Goal: Task Accomplishment & Management: Use online tool/utility

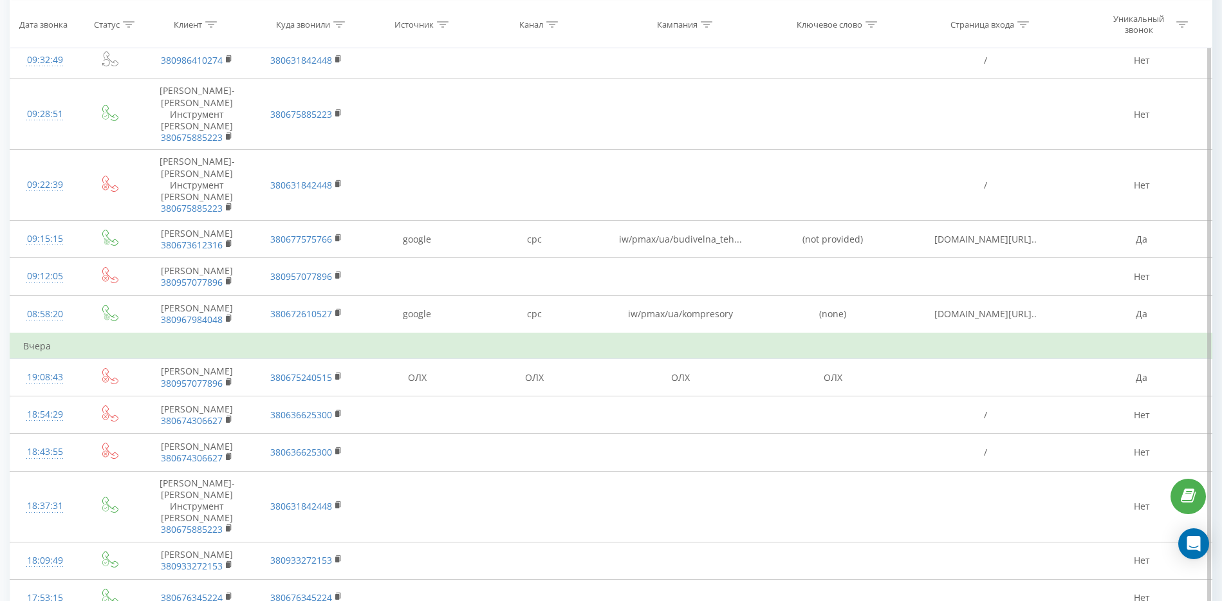
scroll to position [743, 0]
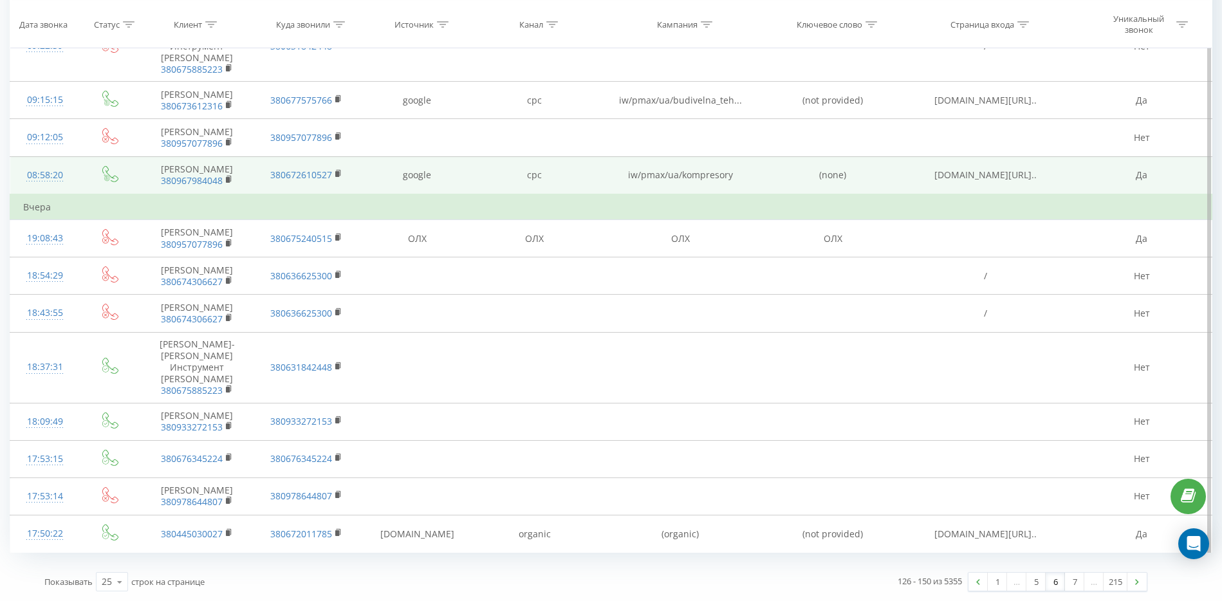
click at [226, 180] on icon at bounding box center [229, 179] width 7 height 9
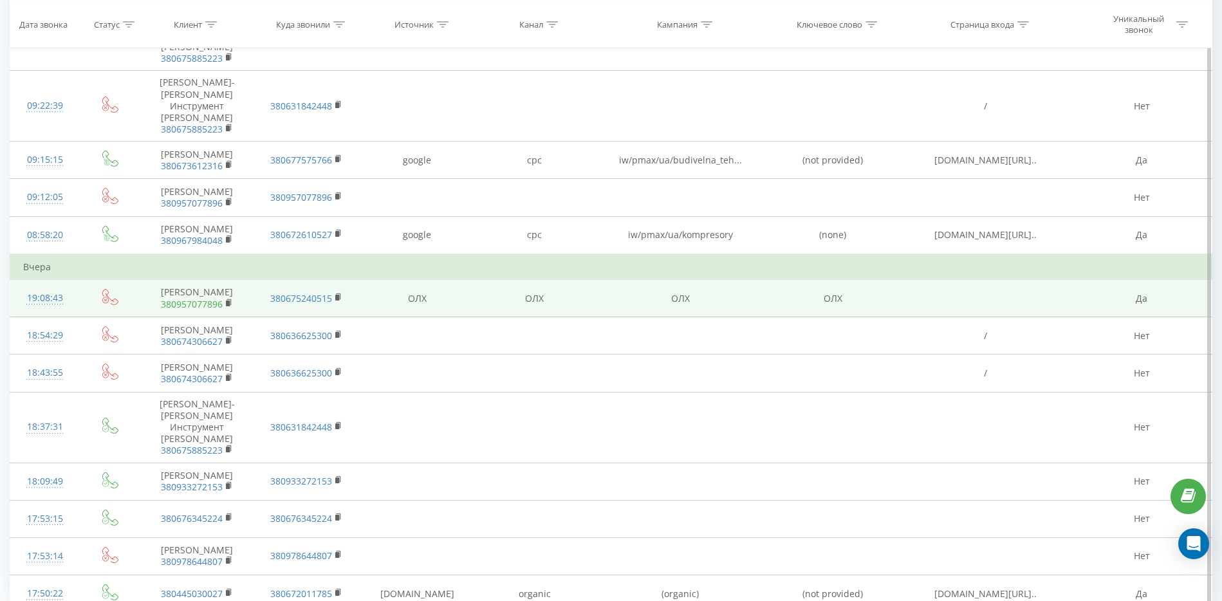
scroll to position [663, 0]
click at [225, 309] on span "380957077896" at bounding box center [197, 303] width 88 height 12
click at [230, 306] on icon at bounding box center [229, 301] width 7 height 9
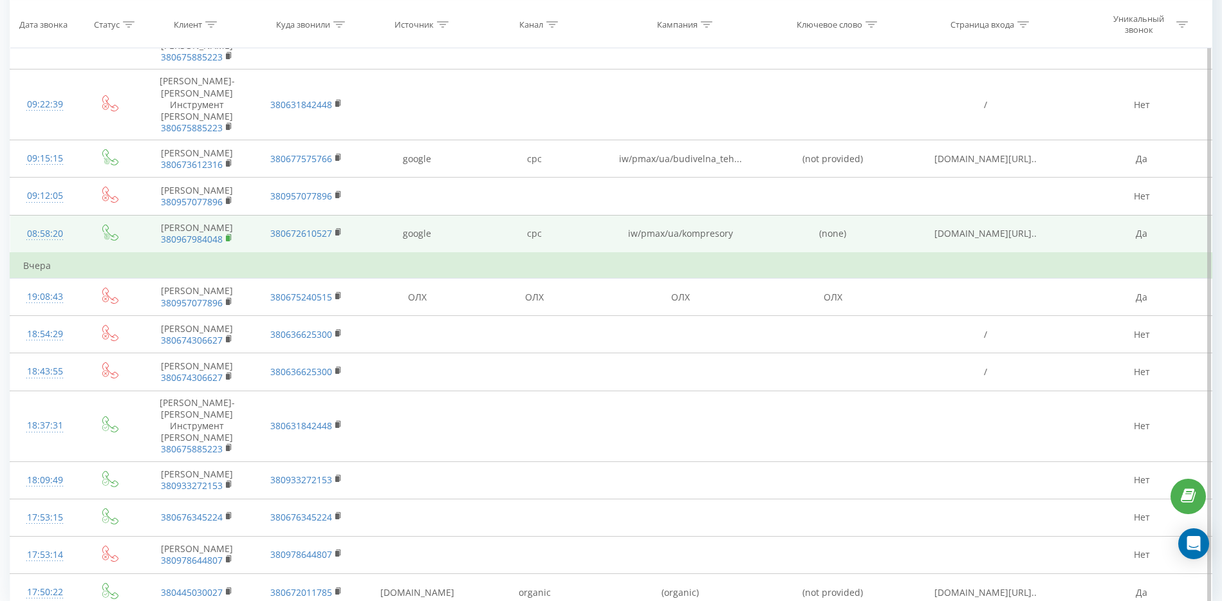
click at [232, 243] on icon at bounding box center [229, 238] width 7 height 9
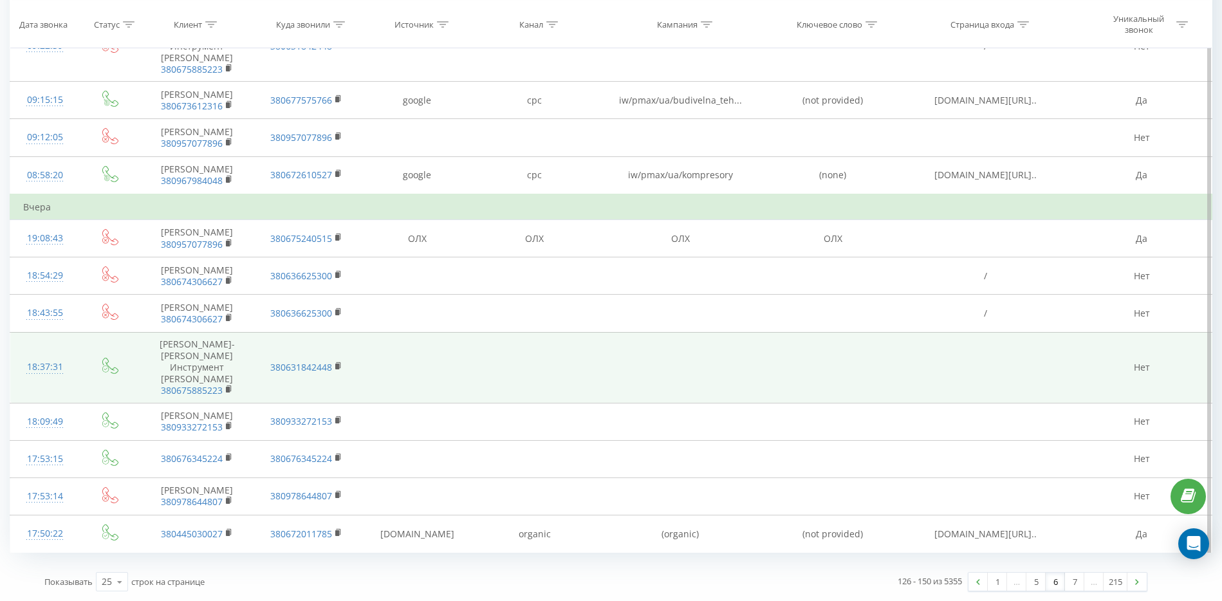
scroll to position [502, 0]
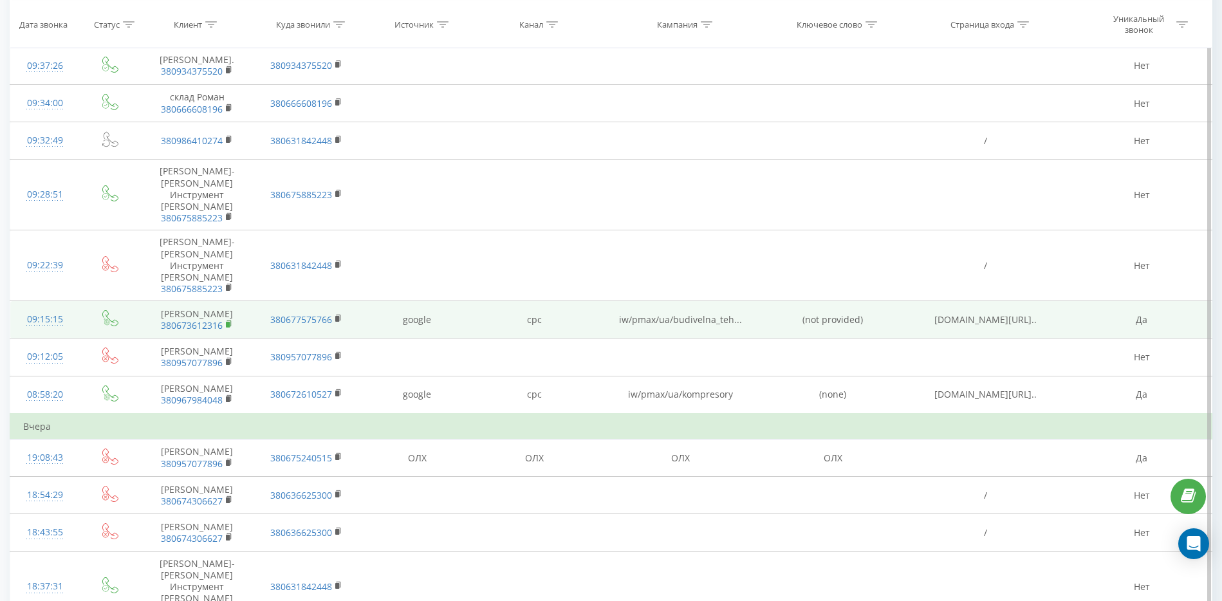
click at [228, 328] on rect at bounding box center [228, 325] width 4 height 6
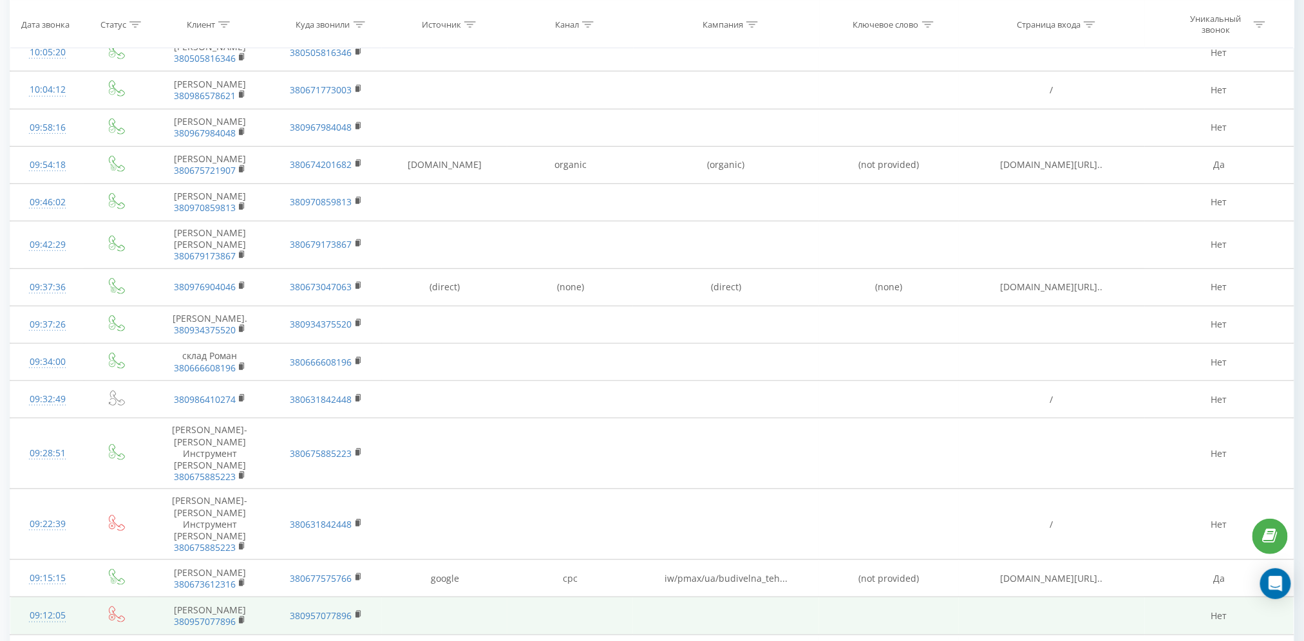
scroll to position [214, 0]
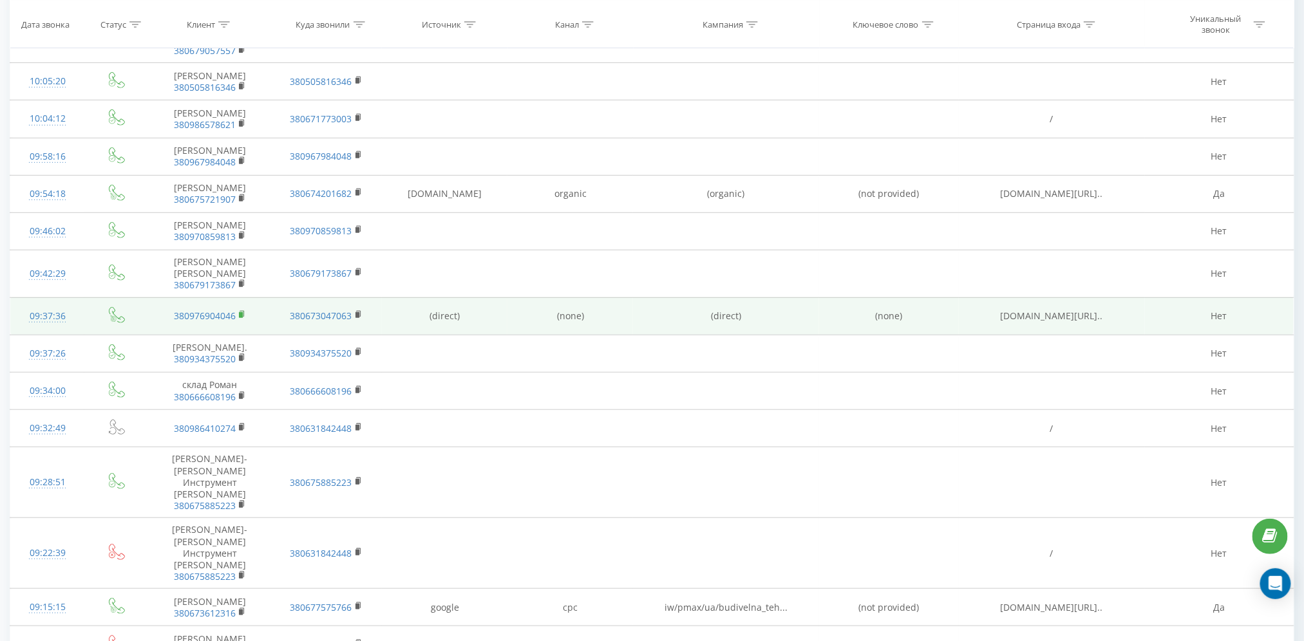
click at [239, 319] on icon at bounding box center [242, 314] width 7 height 9
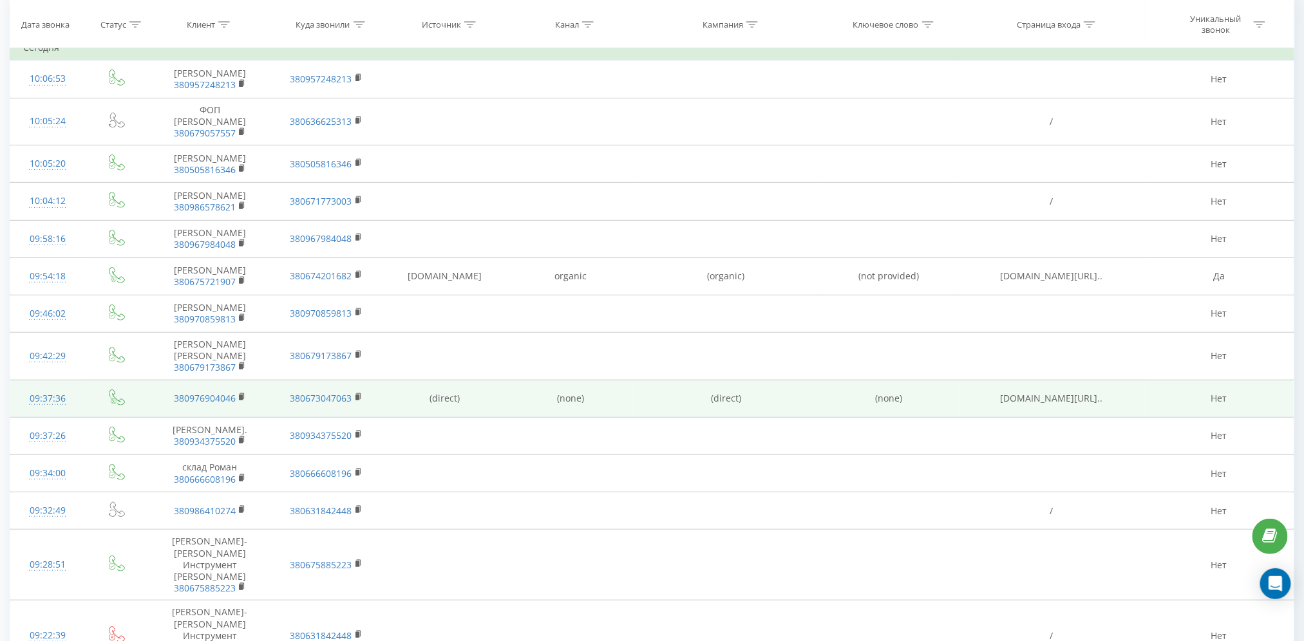
scroll to position [43, 0]
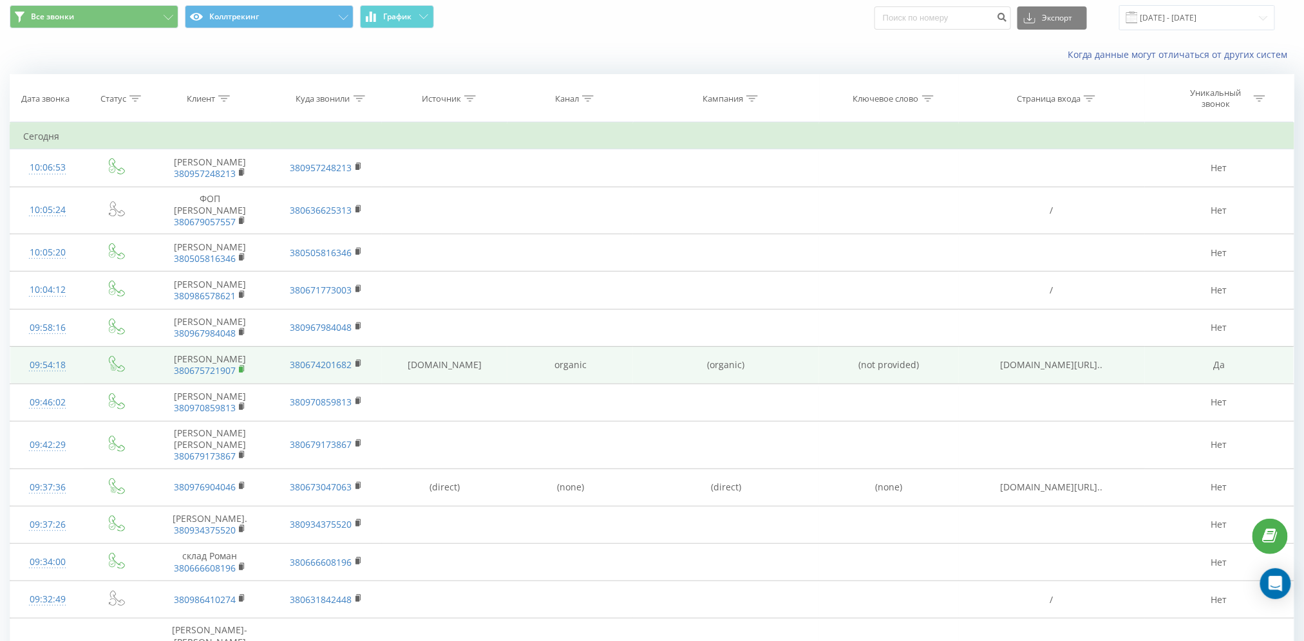
click at [239, 374] on icon at bounding box center [242, 369] width 7 height 9
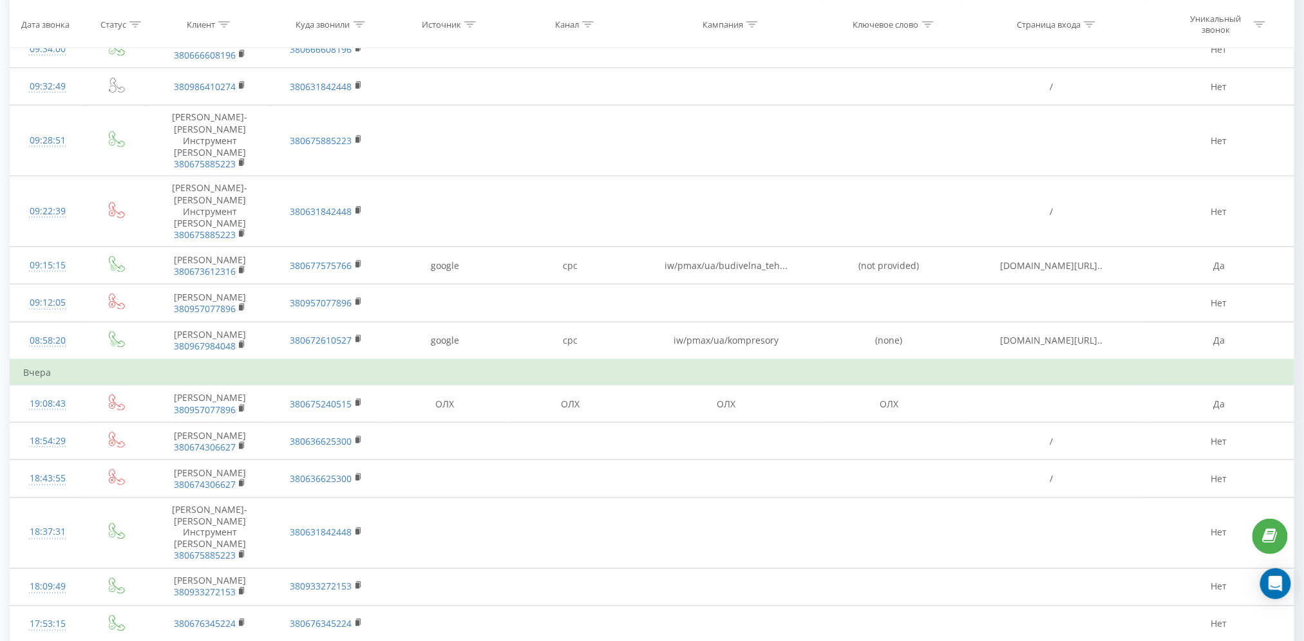
scroll to position [669, 0]
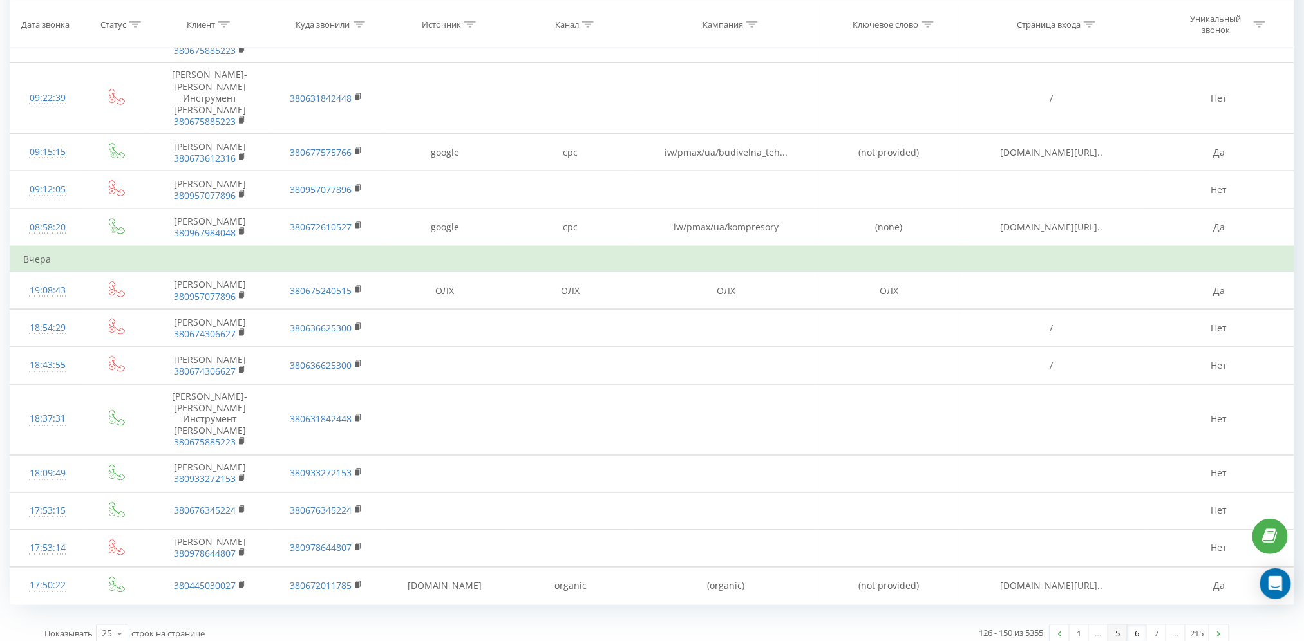
click at [1114, 601] on link "5" at bounding box center [1117, 634] width 19 height 18
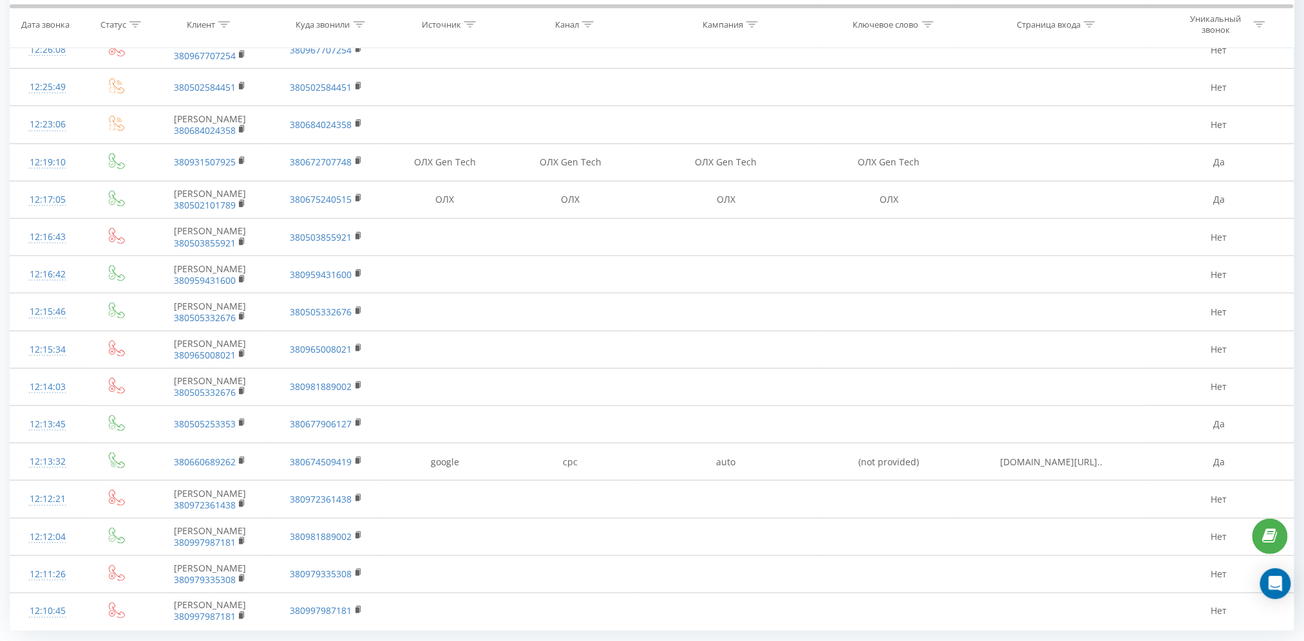
scroll to position [557, 0]
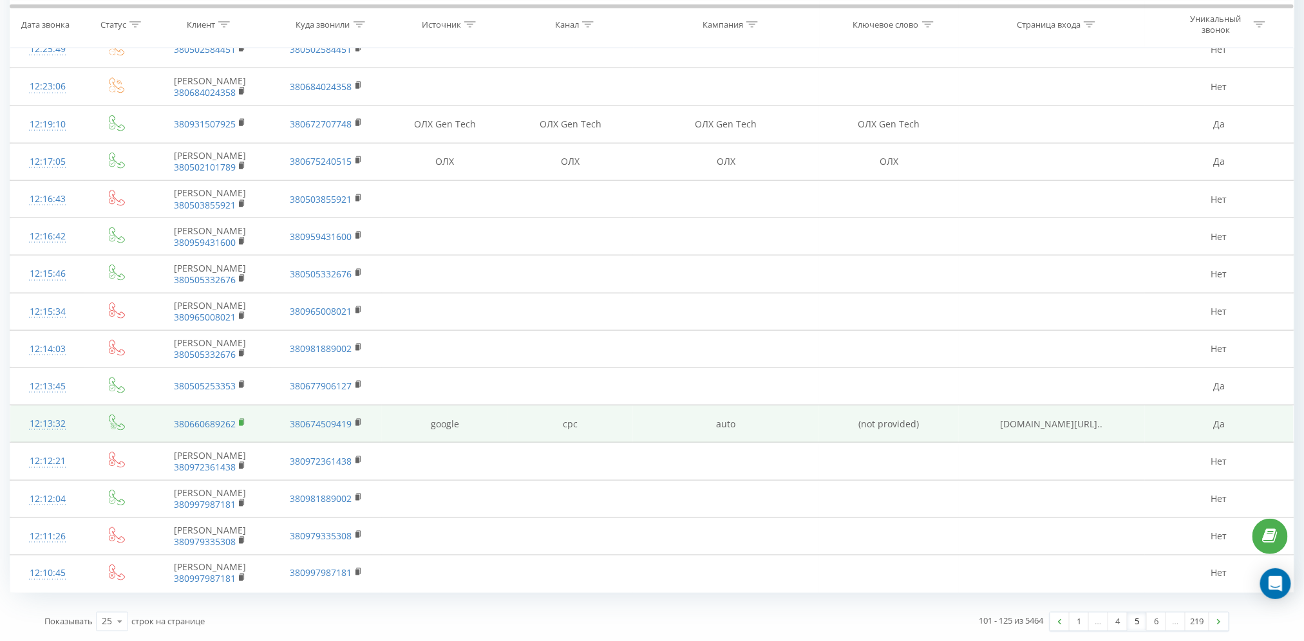
click at [241, 423] on rect at bounding box center [241, 423] width 4 height 6
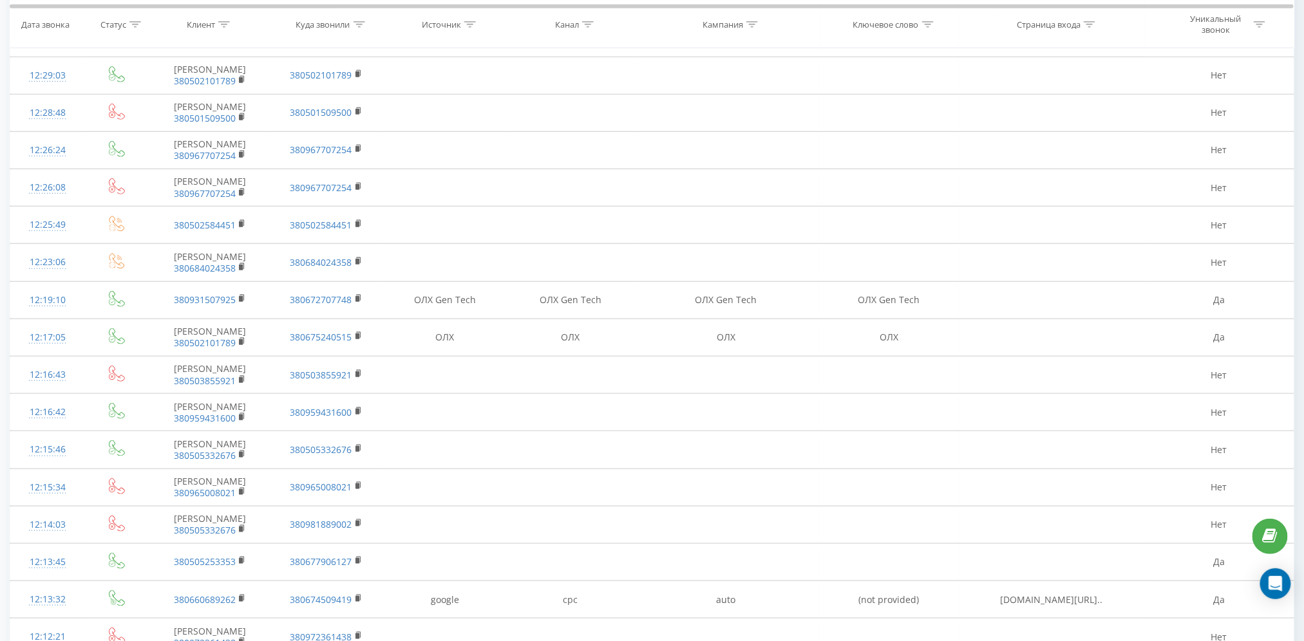
scroll to position [299, 0]
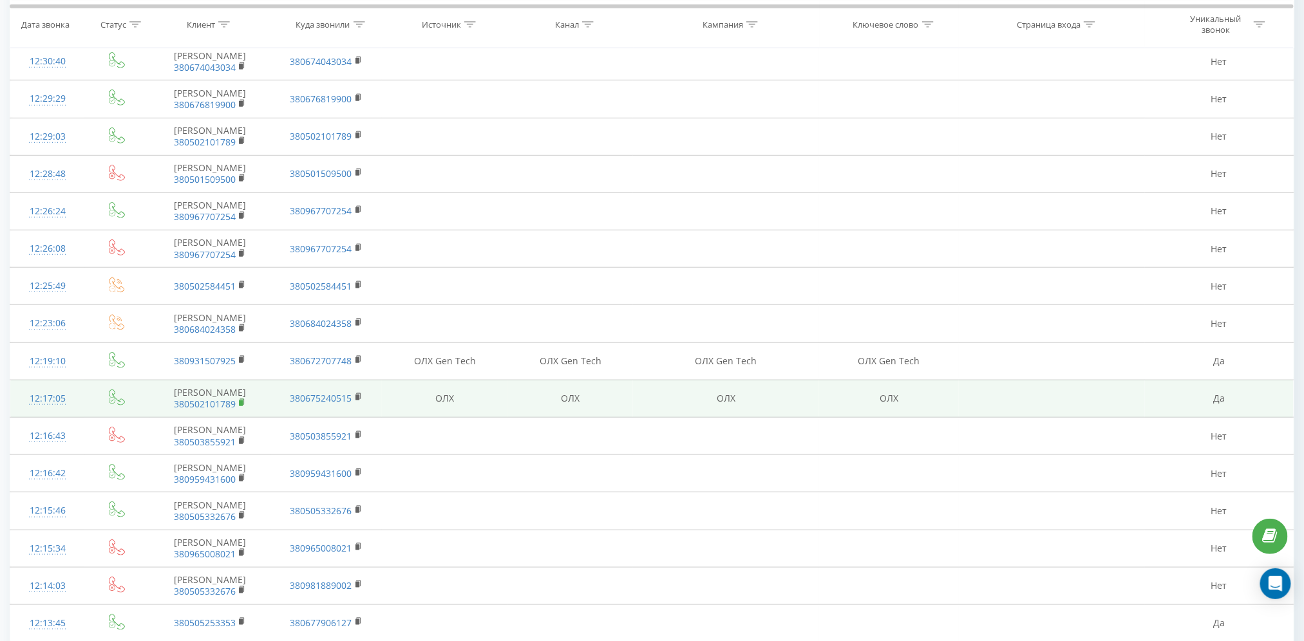
click at [242, 406] on rect at bounding box center [241, 403] width 4 height 6
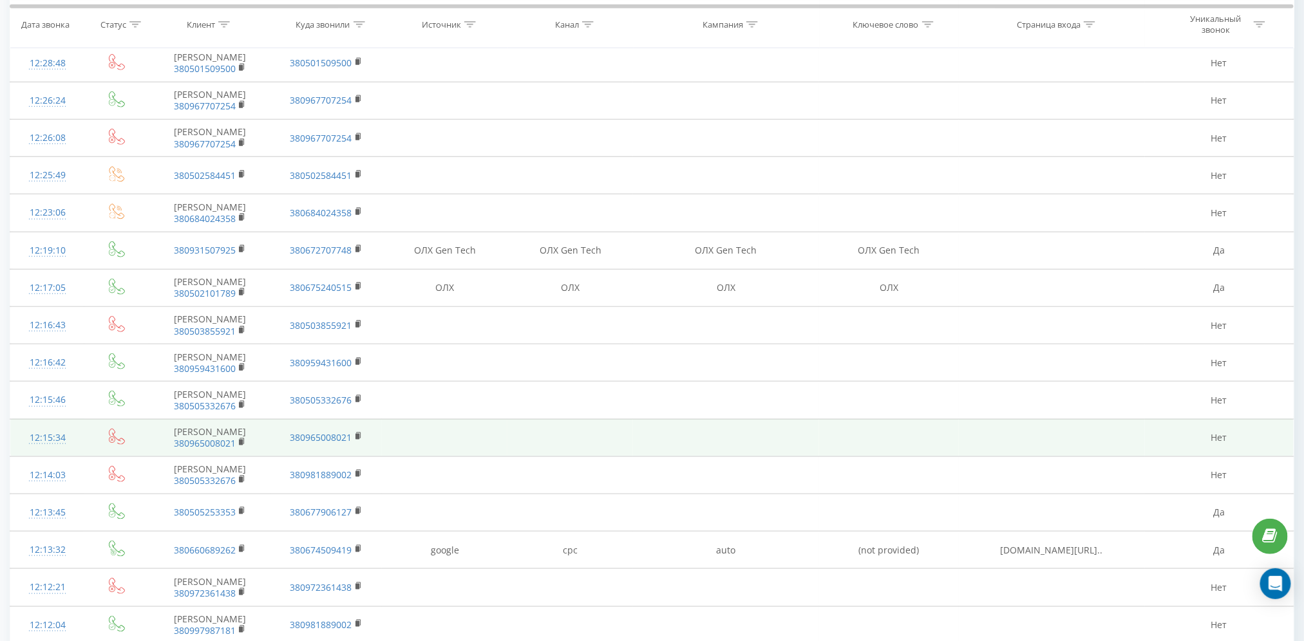
scroll to position [385, 0]
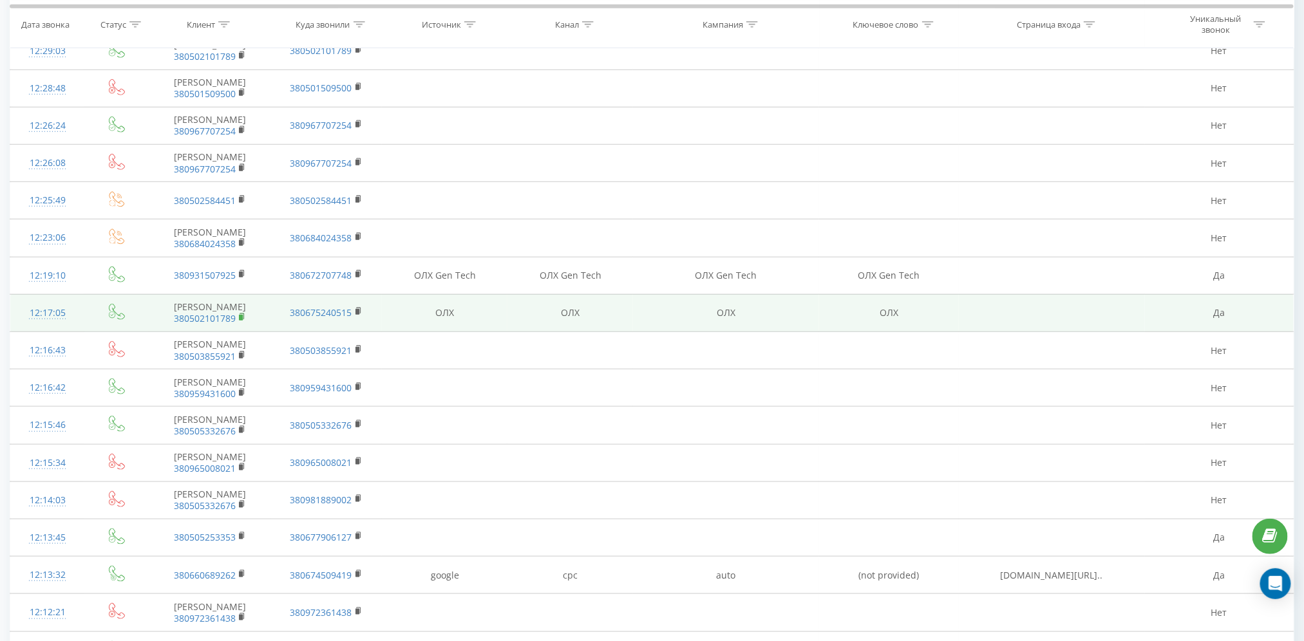
click at [240, 321] on rect at bounding box center [241, 318] width 4 height 6
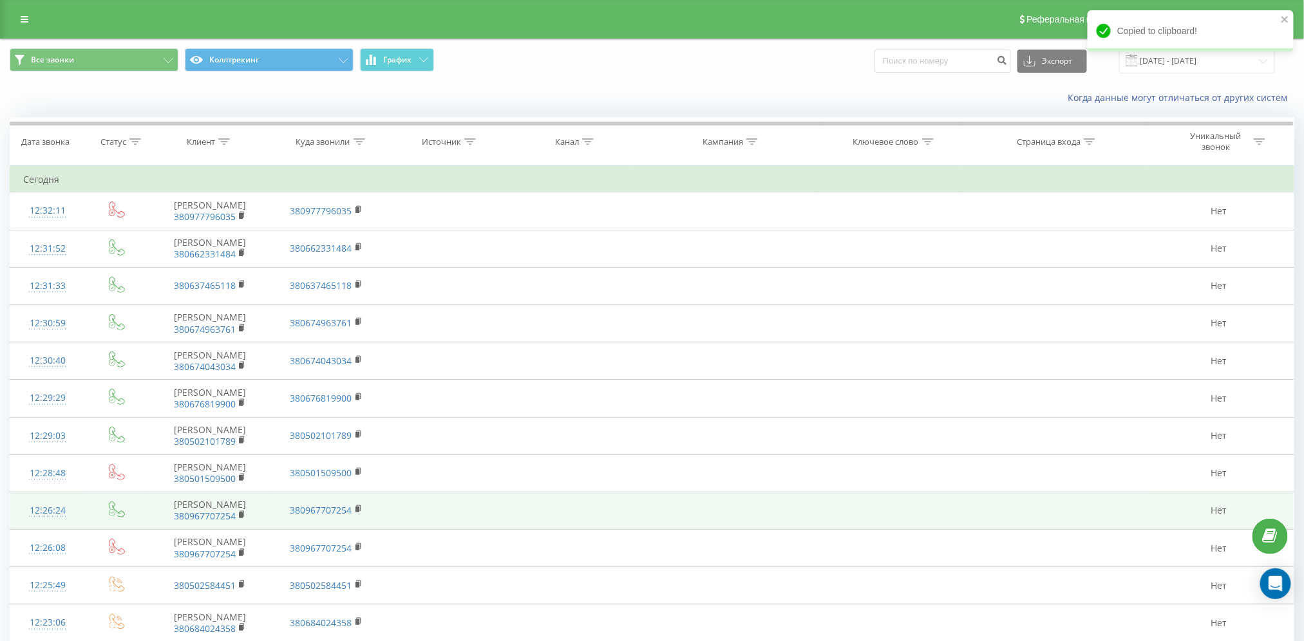
scroll to position [257, 0]
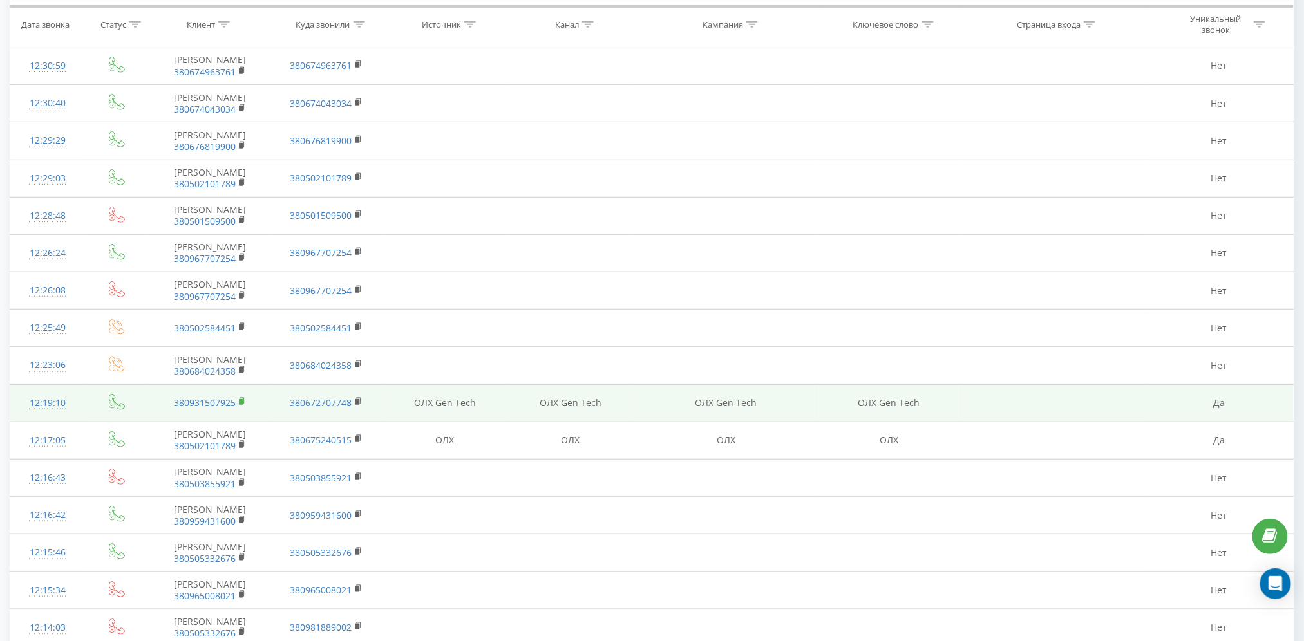
click at [239, 406] on icon at bounding box center [242, 401] width 7 height 9
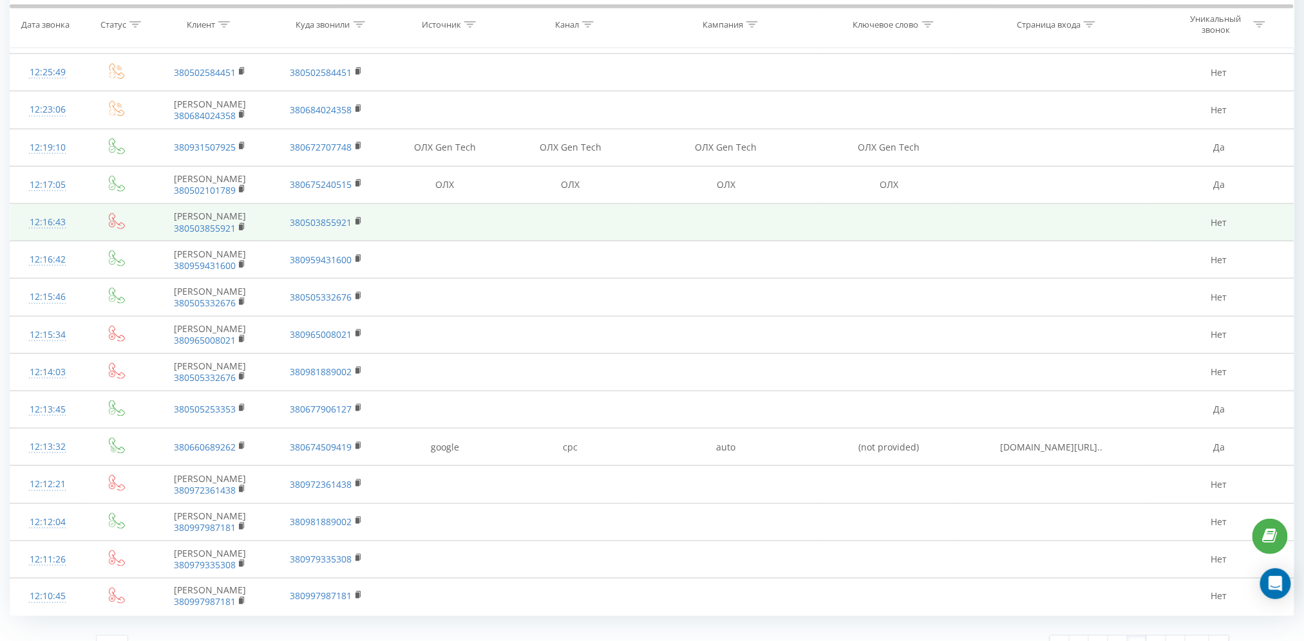
scroll to position [557, 0]
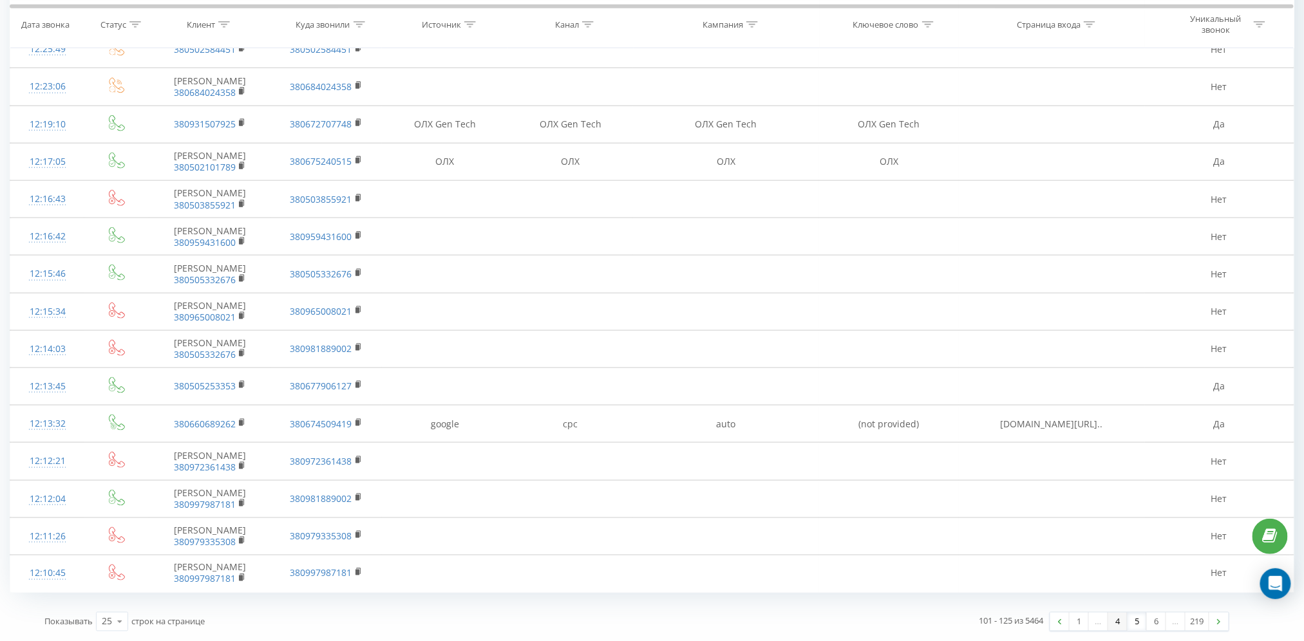
click at [1114, 601] on link "4" at bounding box center [1117, 622] width 19 height 18
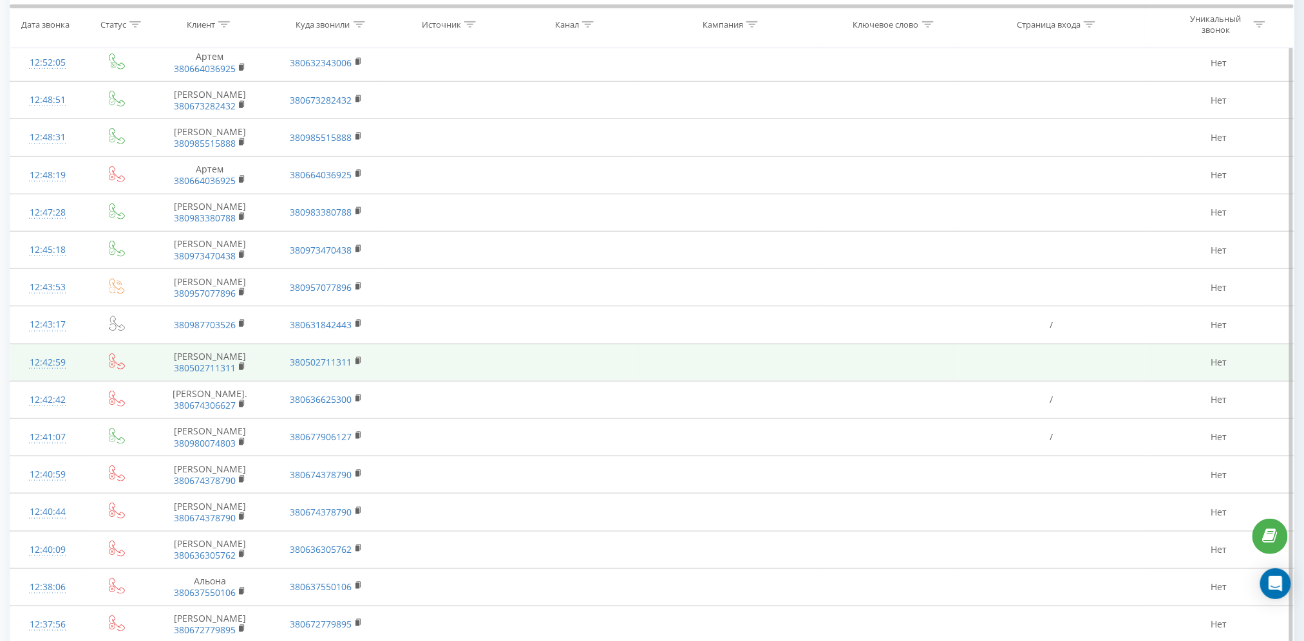
scroll to position [547, 0]
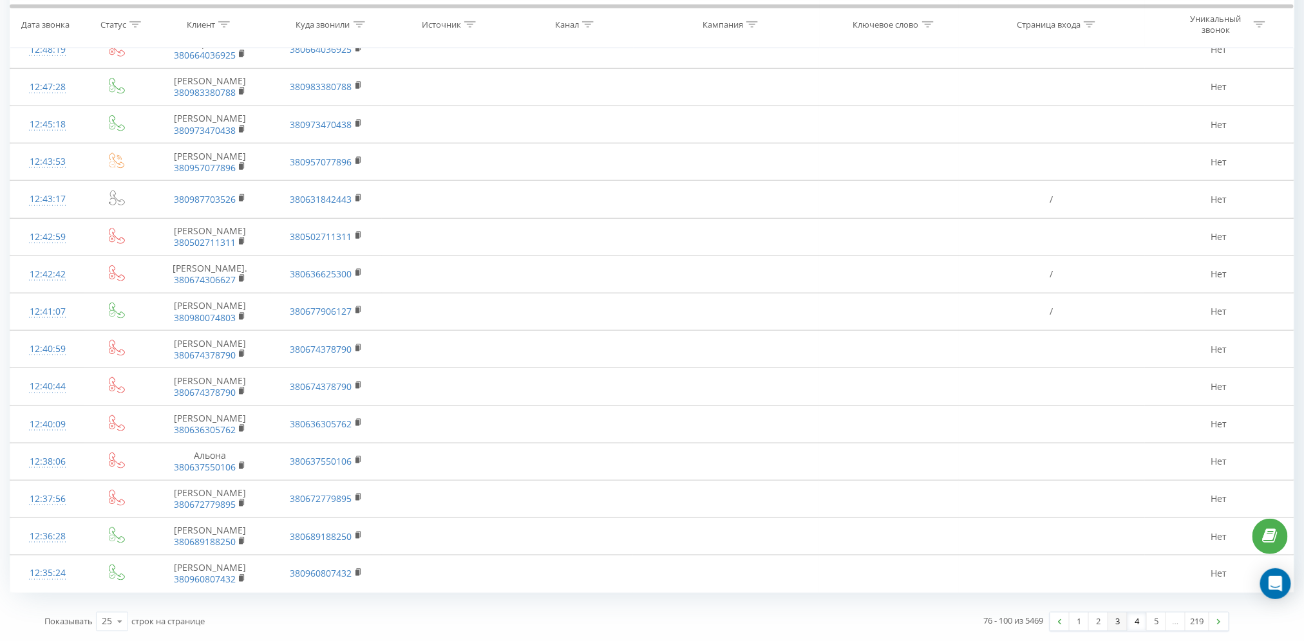
click at [1114, 601] on link "3" at bounding box center [1117, 622] width 19 height 18
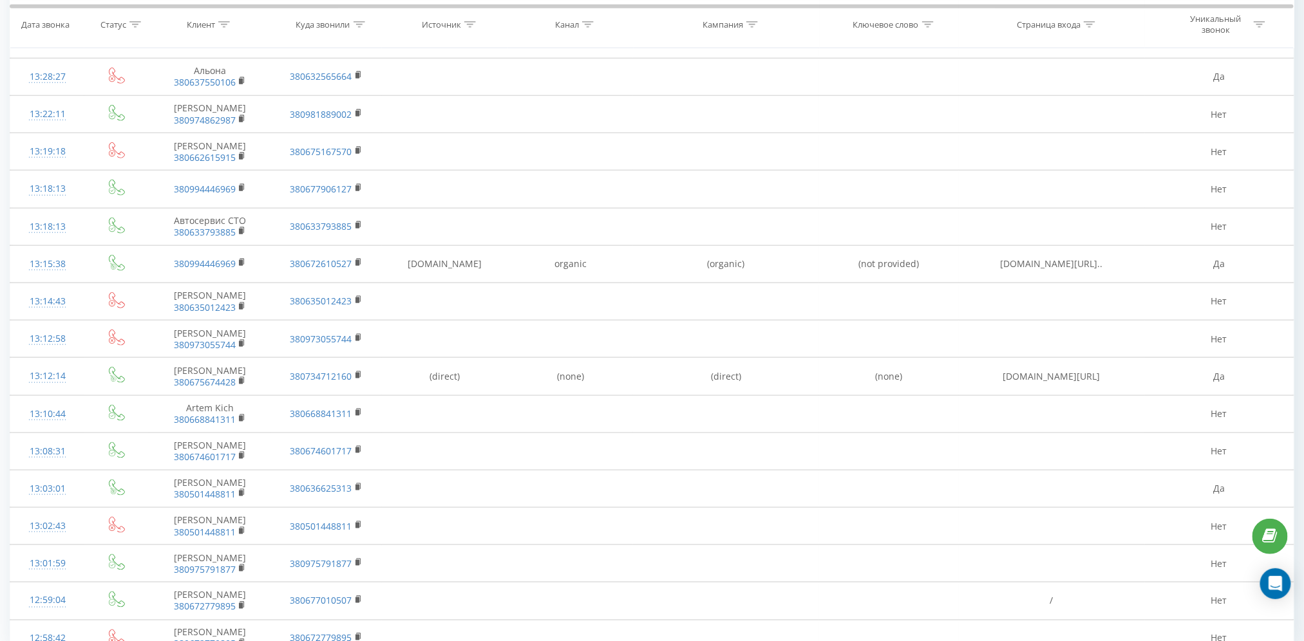
scroll to position [557, 0]
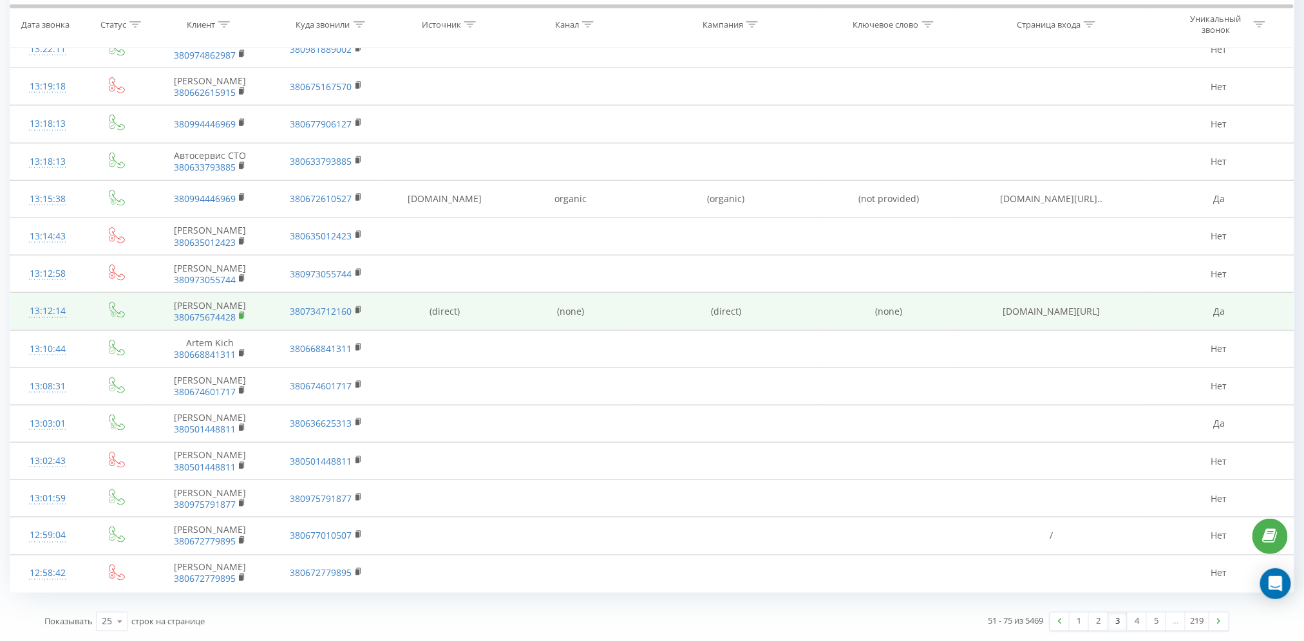
click at [239, 318] on rect at bounding box center [241, 316] width 4 height 6
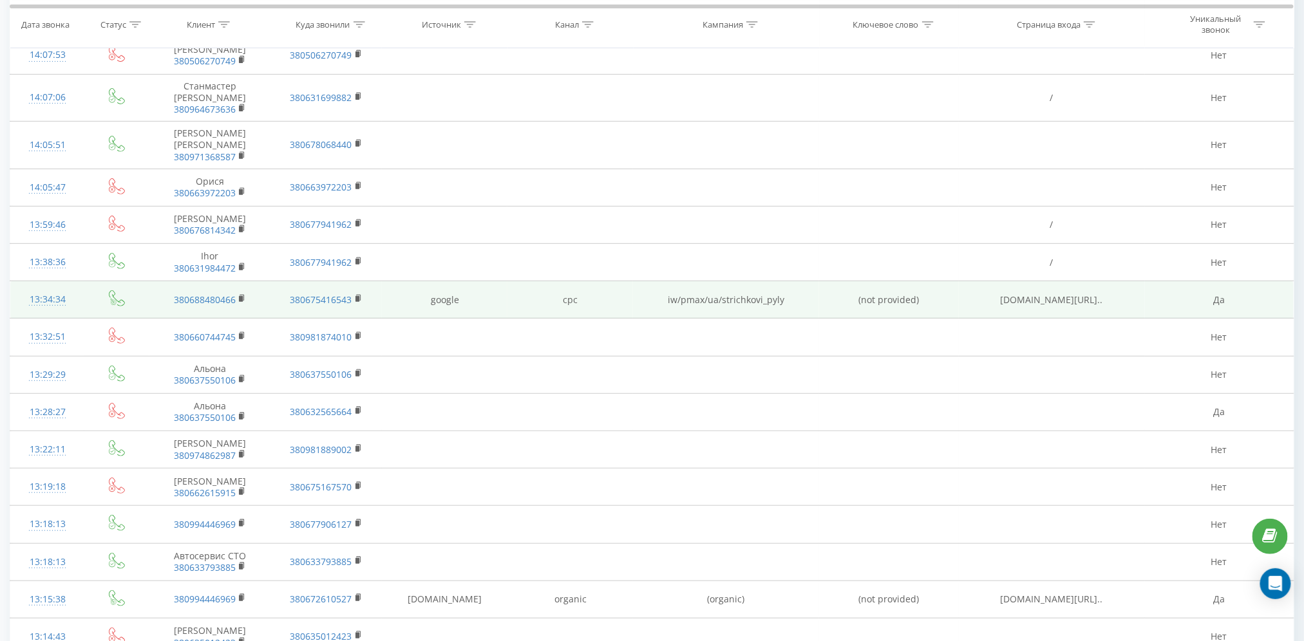
scroll to position [127, 0]
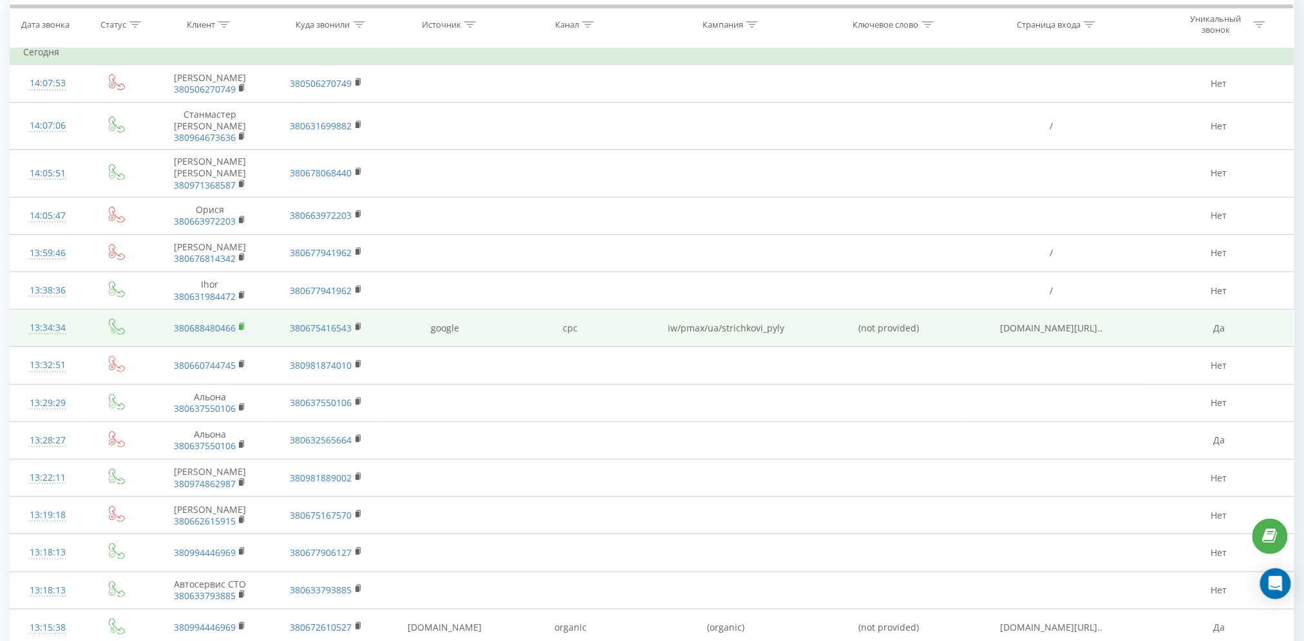
click at [241, 323] on icon at bounding box center [242, 326] width 5 height 6
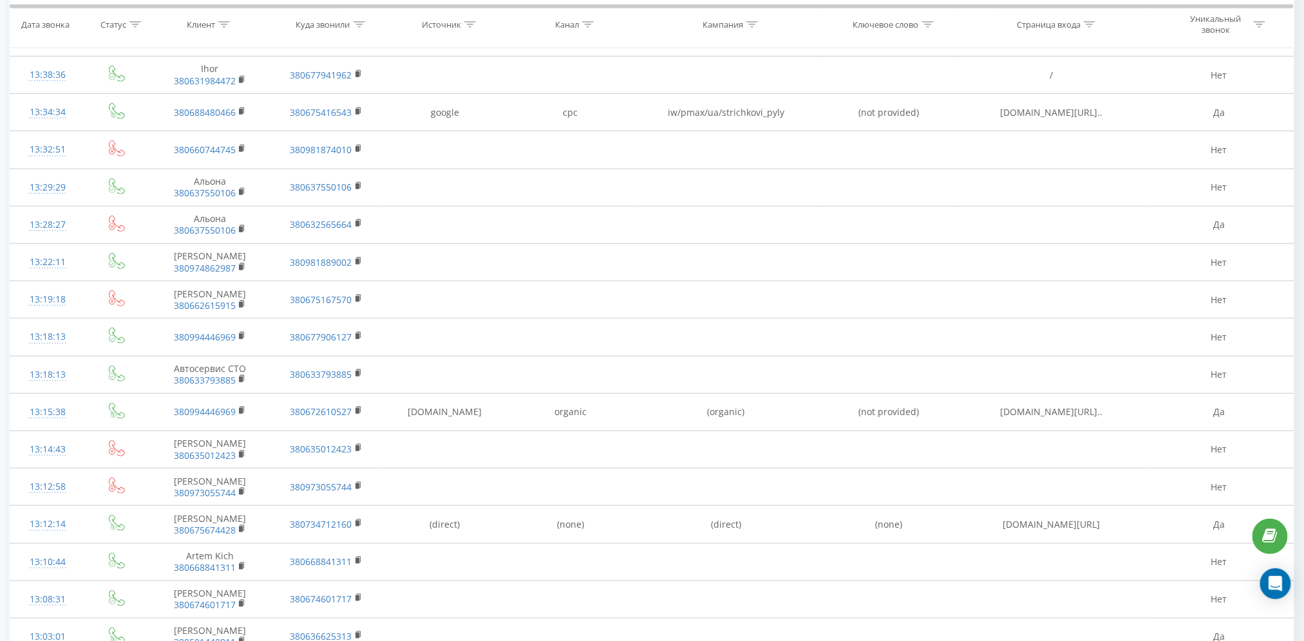
scroll to position [557, 0]
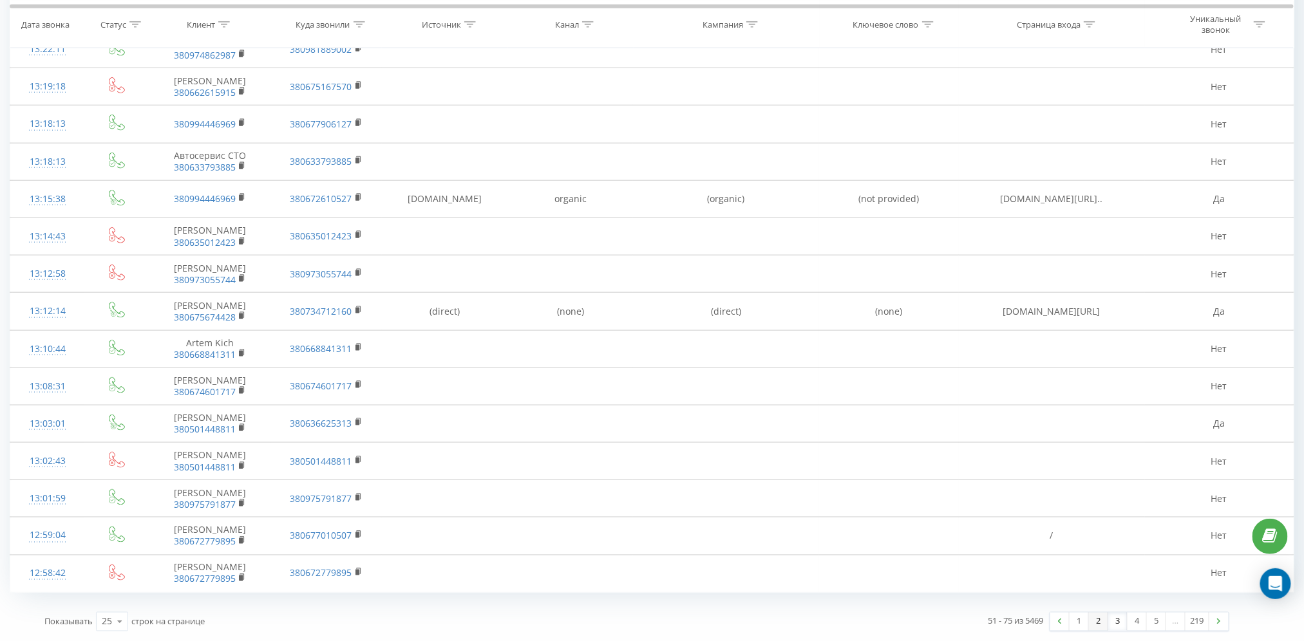
click at [1097, 601] on link "2" at bounding box center [1098, 622] width 19 height 18
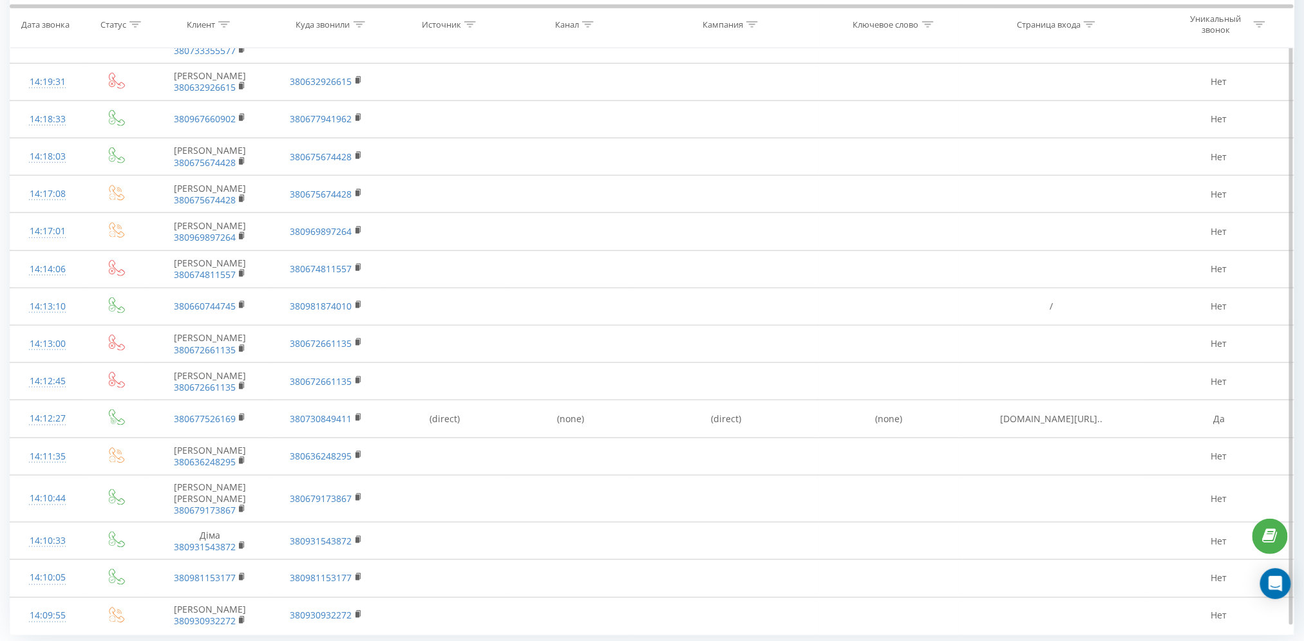
scroll to position [547, 0]
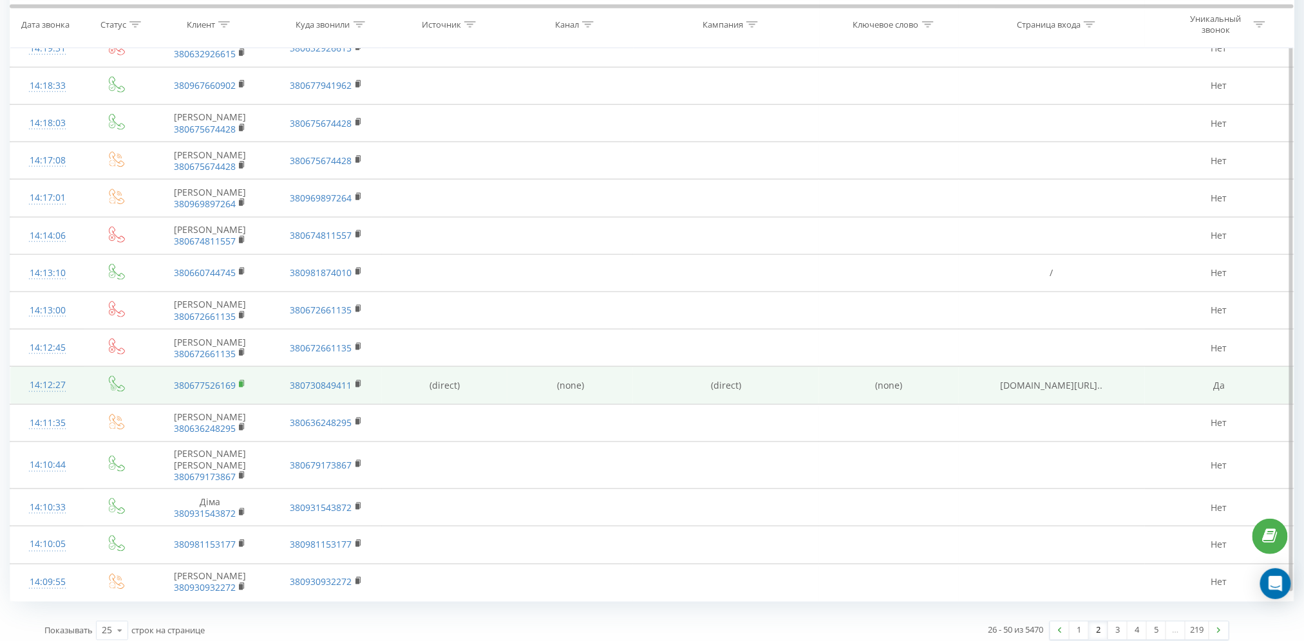
click at [242, 380] on icon at bounding box center [242, 383] width 5 height 6
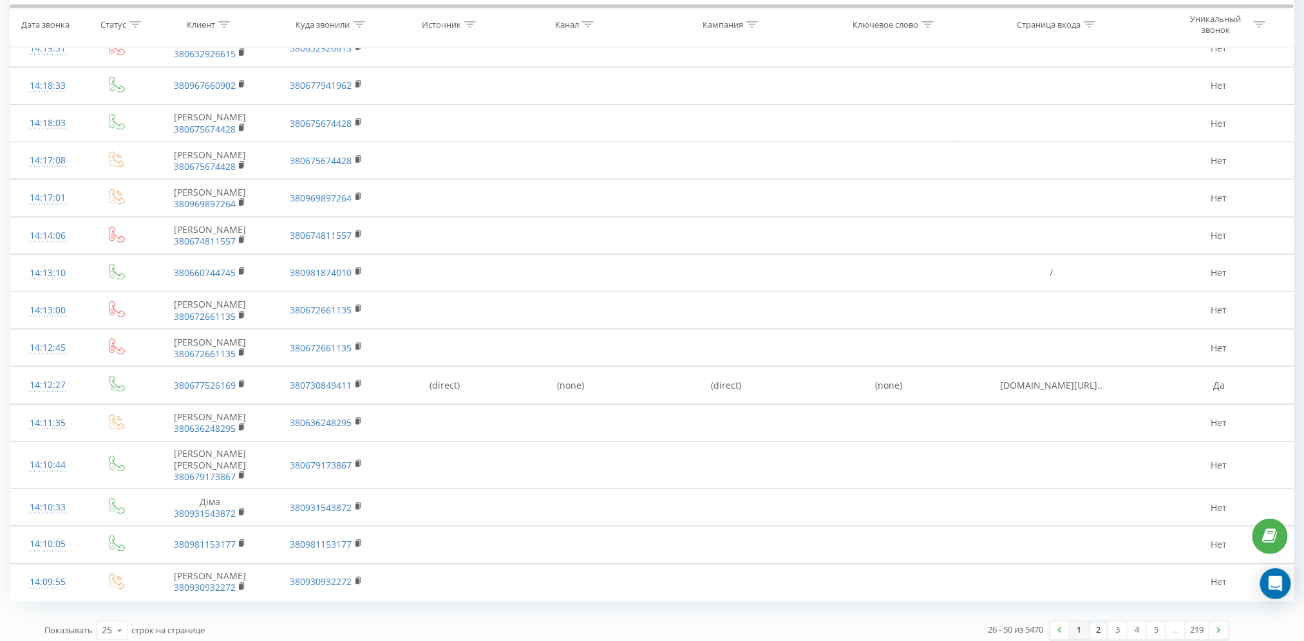
click at [1078, 601] on link "1" at bounding box center [1078, 631] width 19 height 18
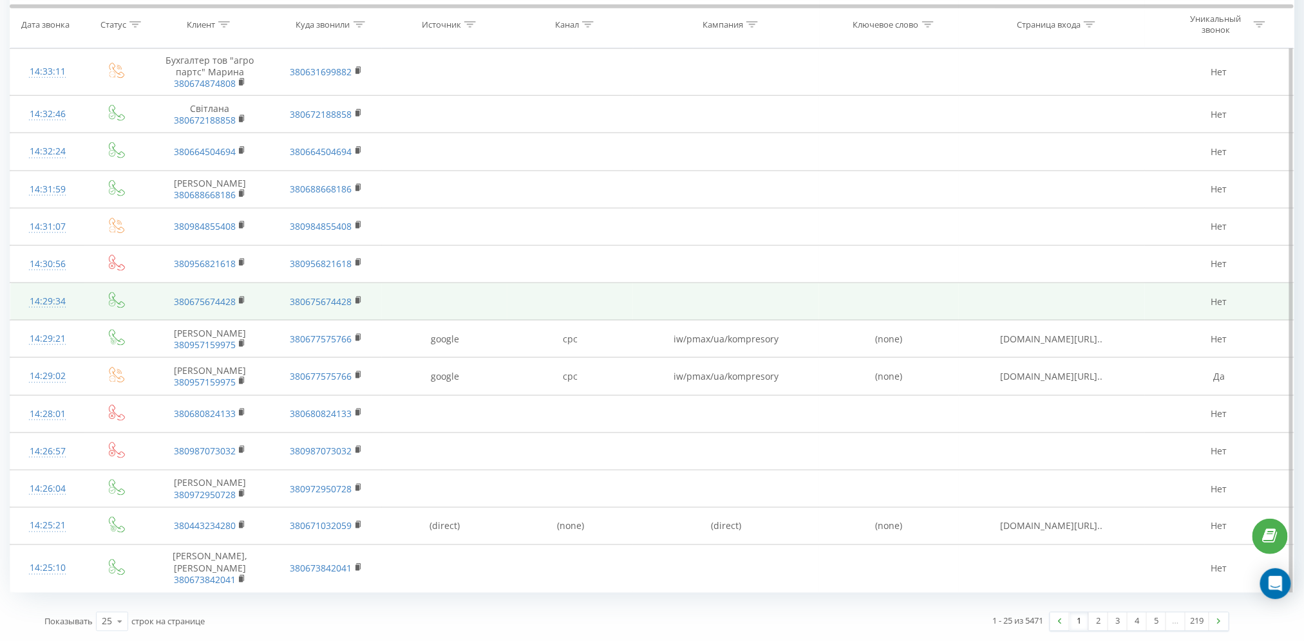
scroll to position [606, 0]
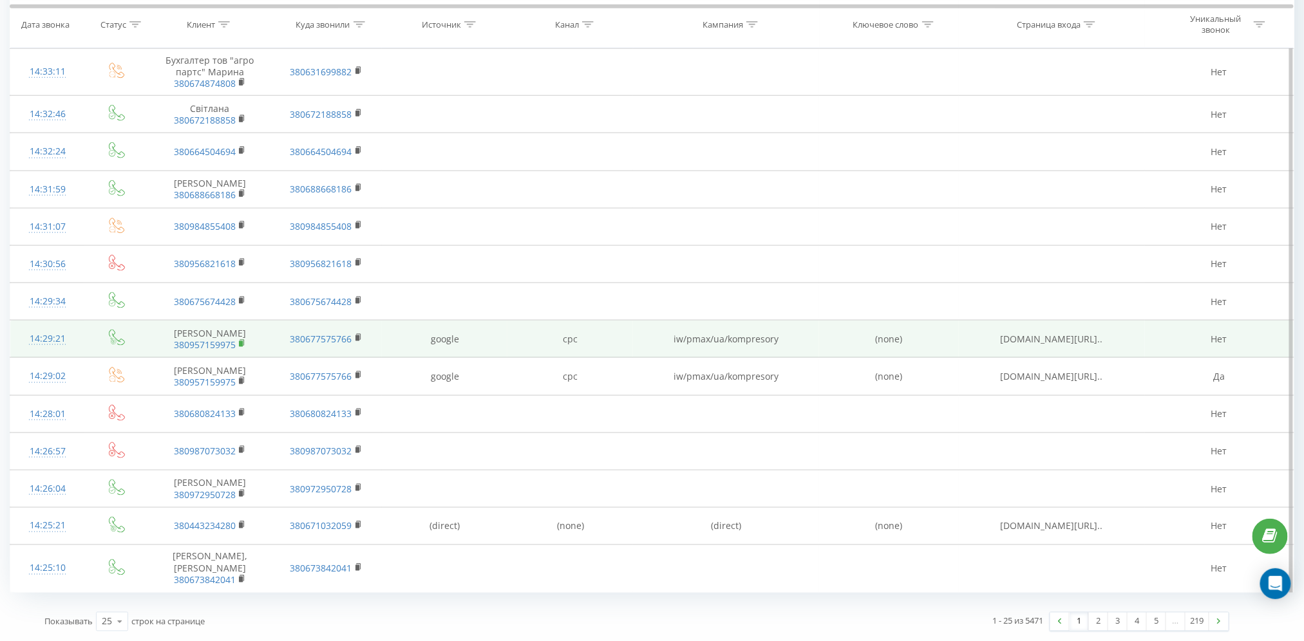
click at [241, 341] on rect at bounding box center [241, 344] width 4 height 6
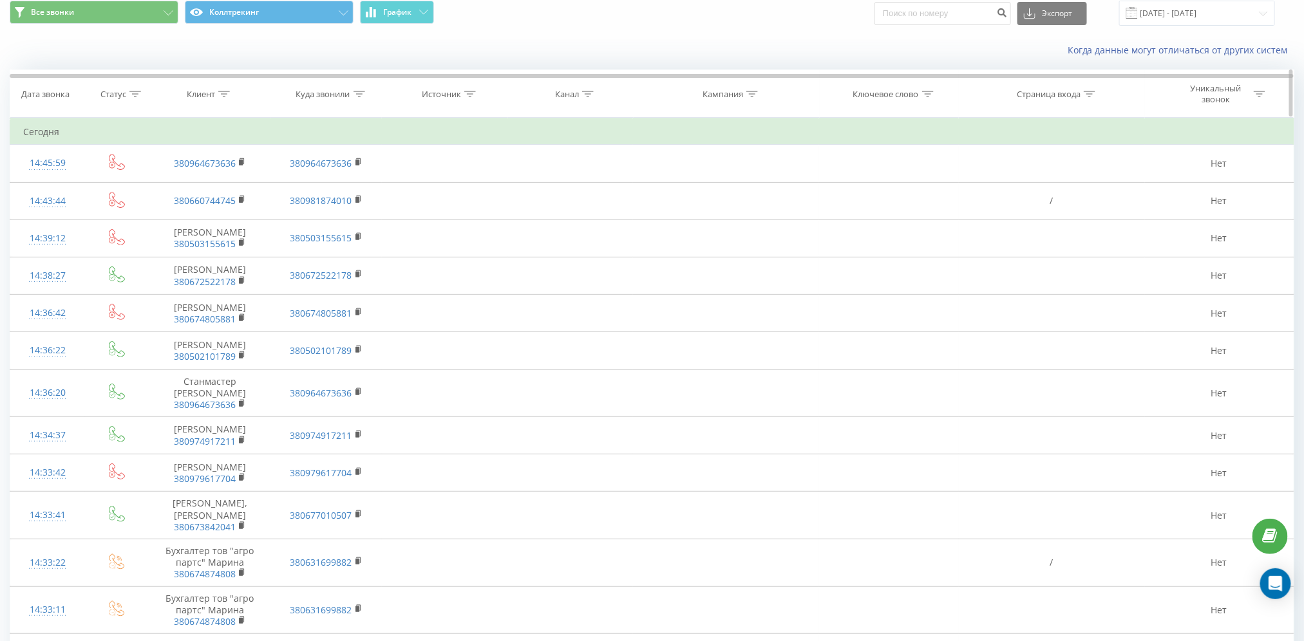
scroll to position [0, 0]
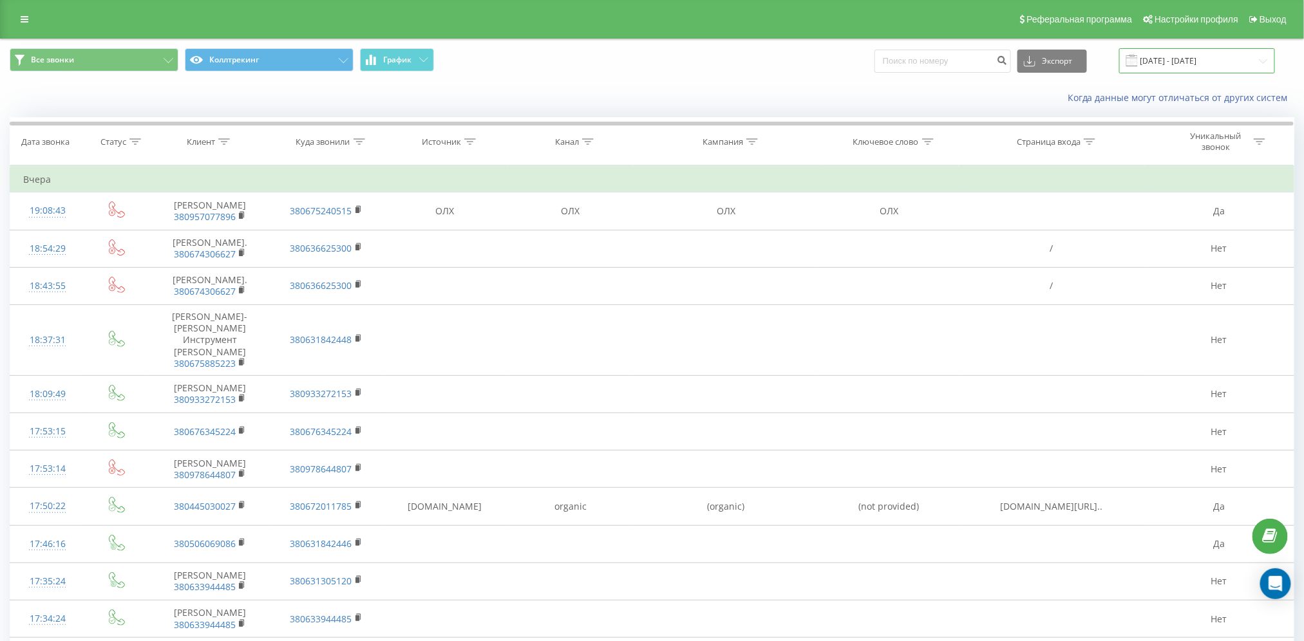
click at [1246, 57] on input "[DATE] - [DATE]" at bounding box center [1197, 60] width 156 height 25
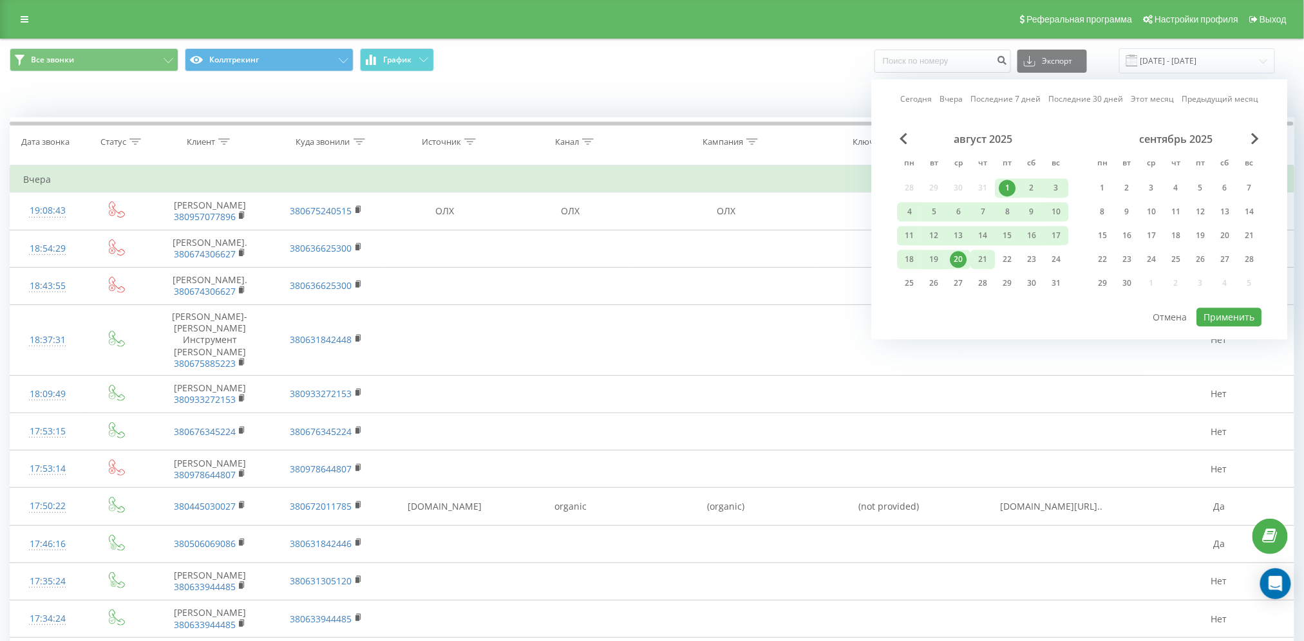
click at [977, 254] on div "21" at bounding box center [982, 259] width 17 height 17
click at [1012, 184] on div "1" at bounding box center [1006, 188] width 17 height 17
click at [1222, 319] on button "Применить" at bounding box center [1228, 317] width 65 height 19
type input "[DATE] - [DATE]"
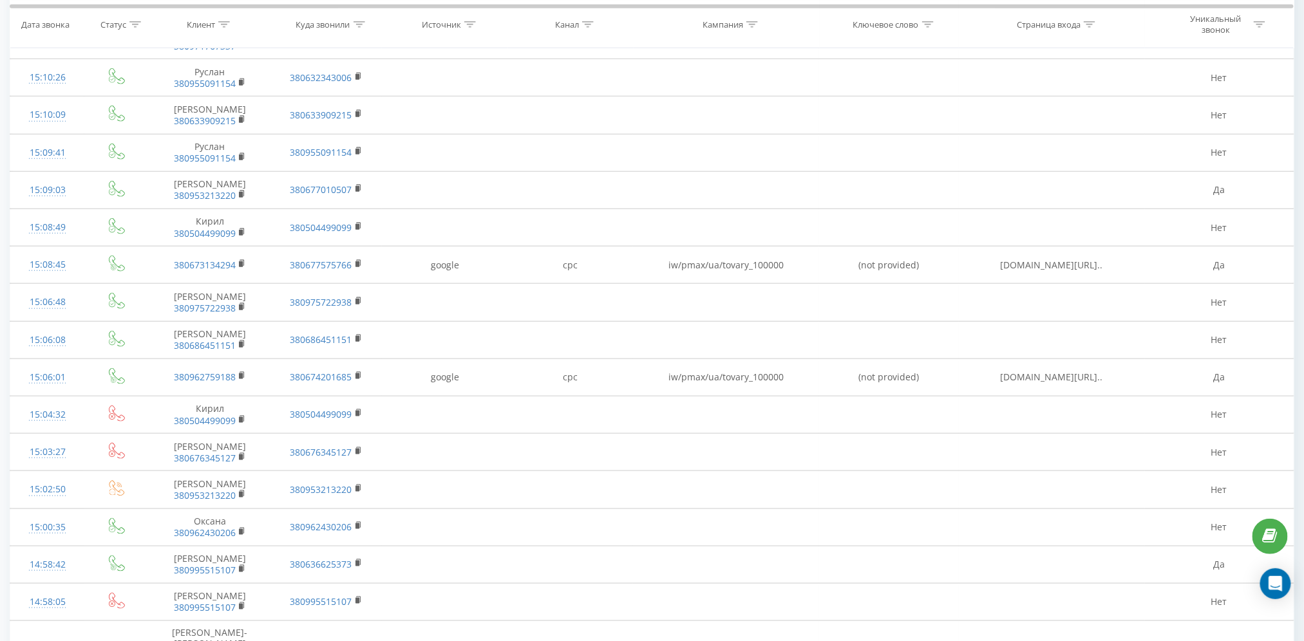
scroll to position [568, 0]
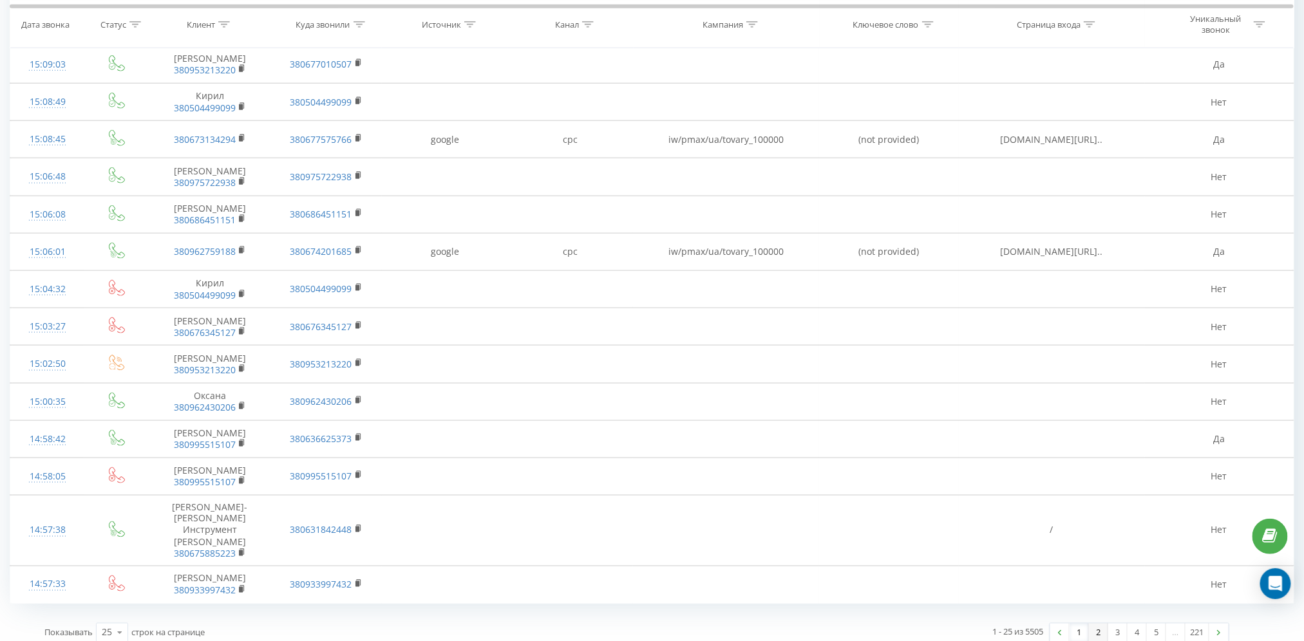
click at [1098, 624] on link "2" at bounding box center [1098, 633] width 19 height 18
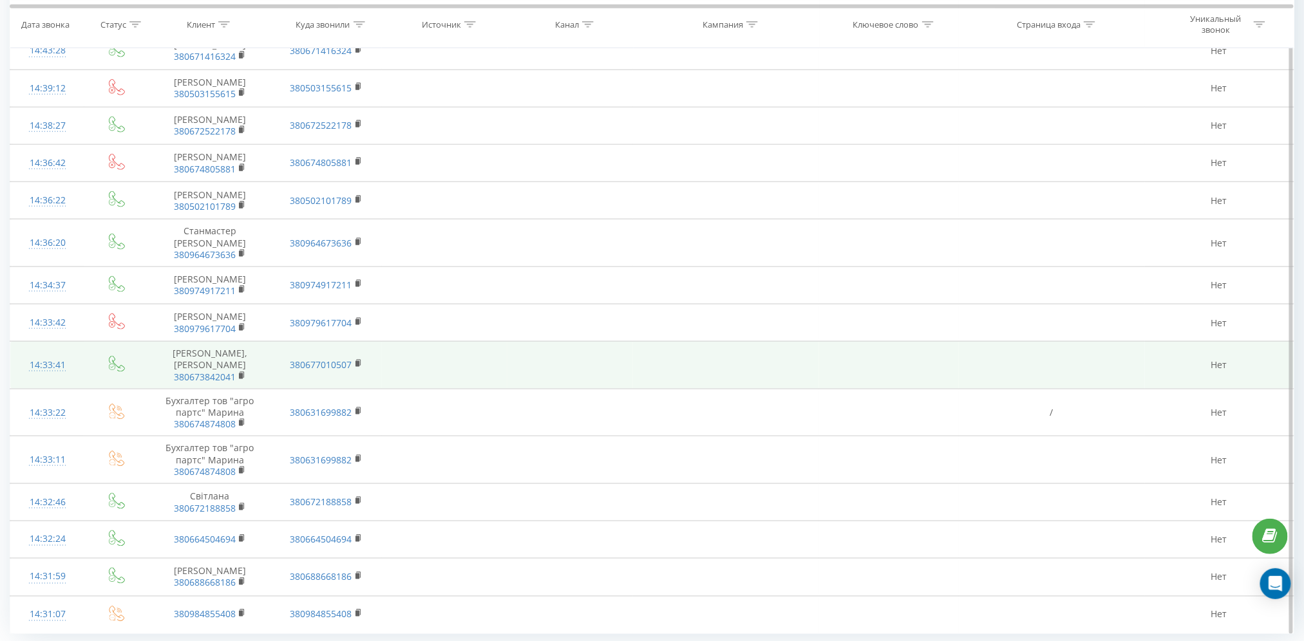
scroll to position [606, 0]
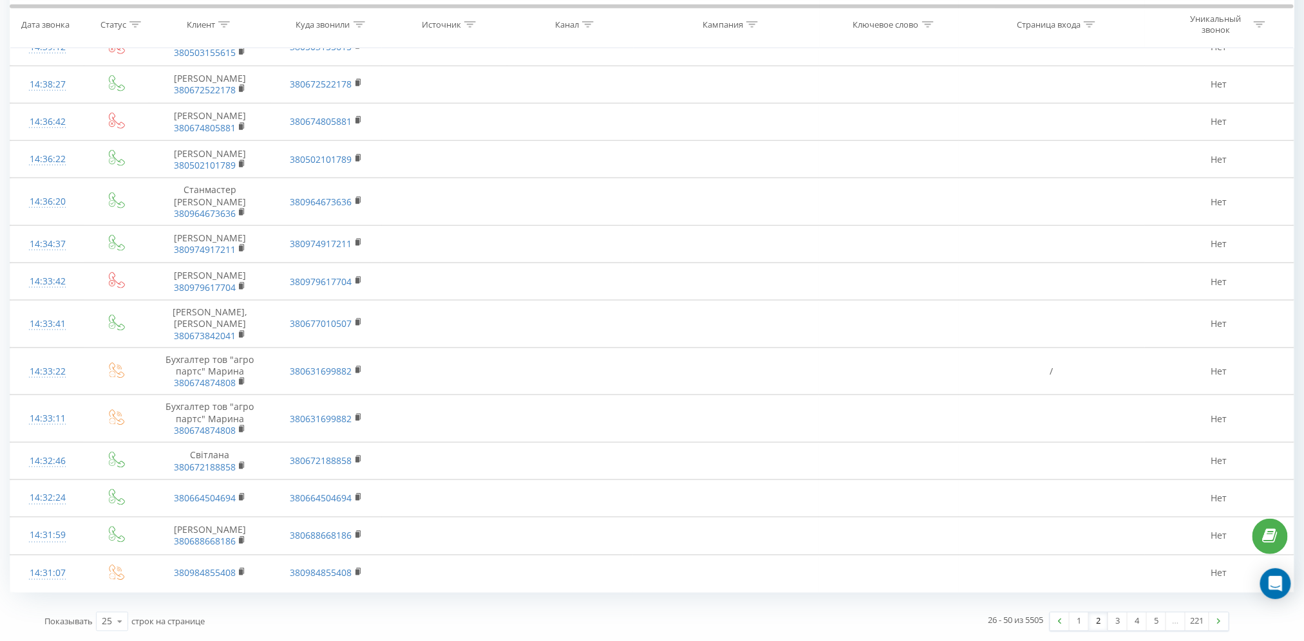
drag, startPoint x: 1115, startPoint y: 623, endPoint x: 1100, endPoint y: 603, distance: 24.8
click at [1116, 622] on link "3" at bounding box center [1117, 622] width 19 height 18
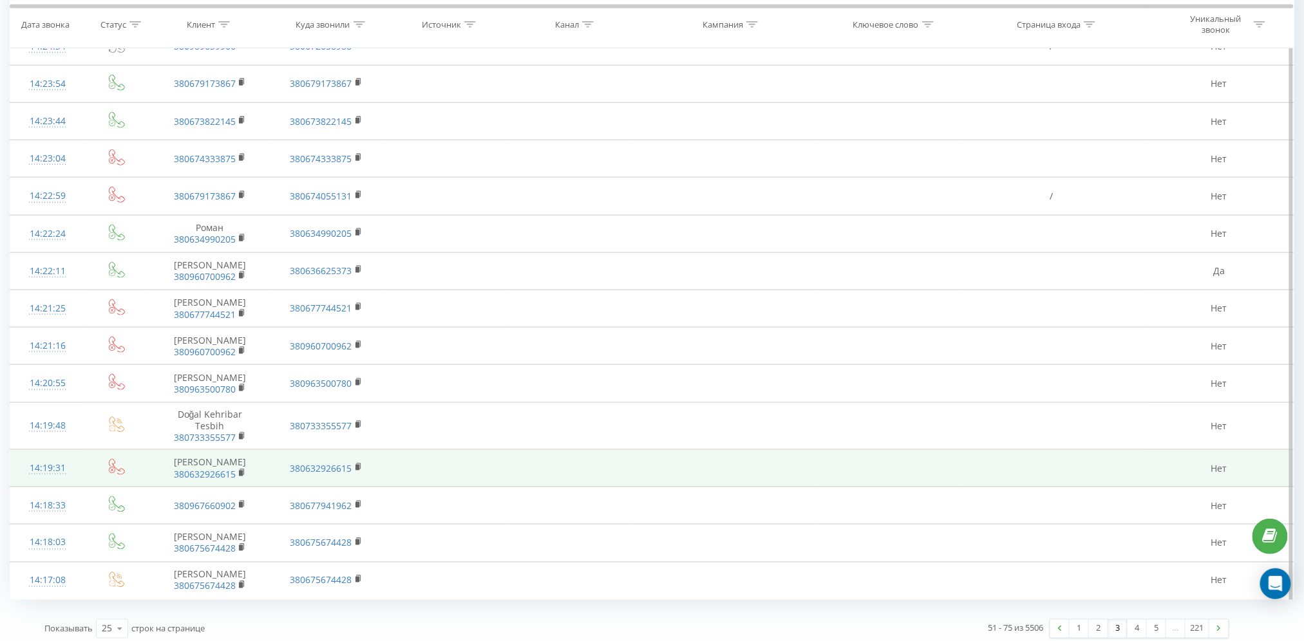
scroll to position [567, 0]
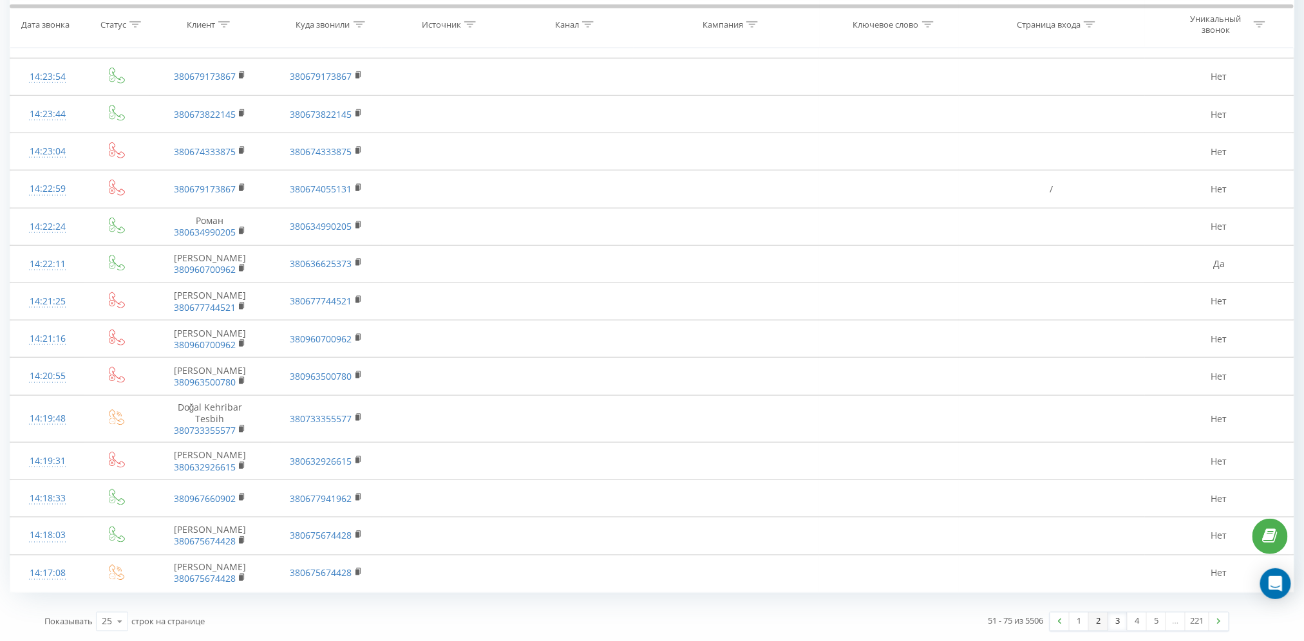
click at [1097, 627] on link "2" at bounding box center [1098, 622] width 19 height 18
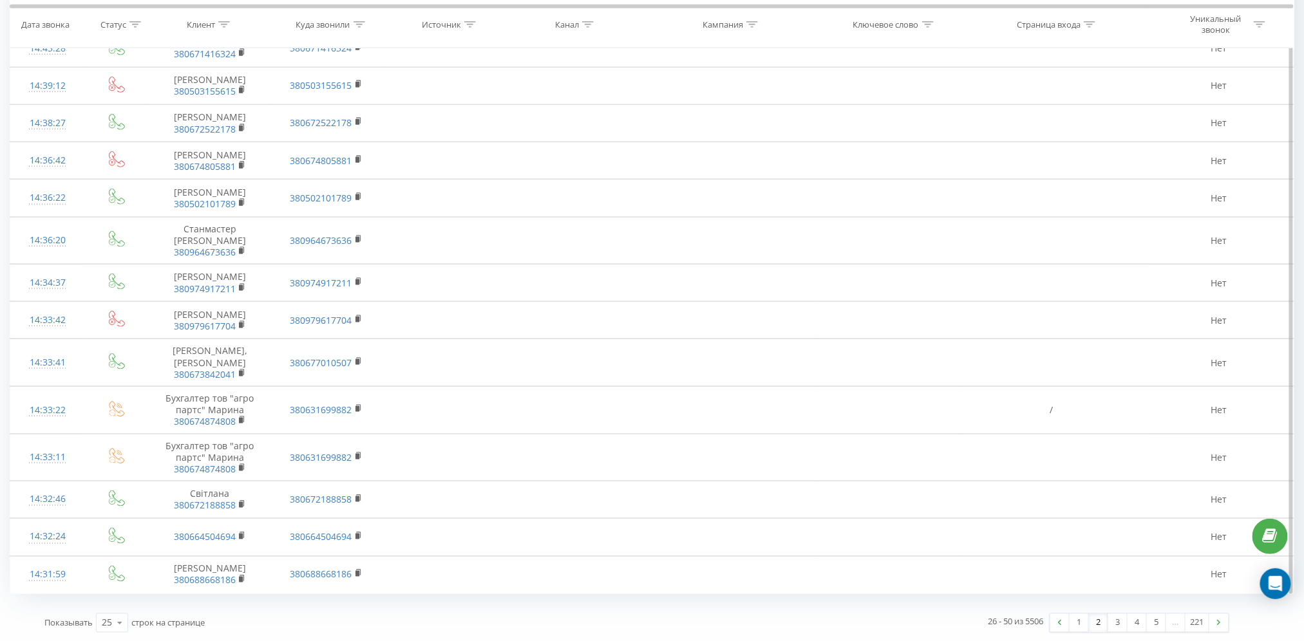
scroll to position [606, 0]
click at [1081, 622] on link "1" at bounding box center [1078, 622] width 19 height 18
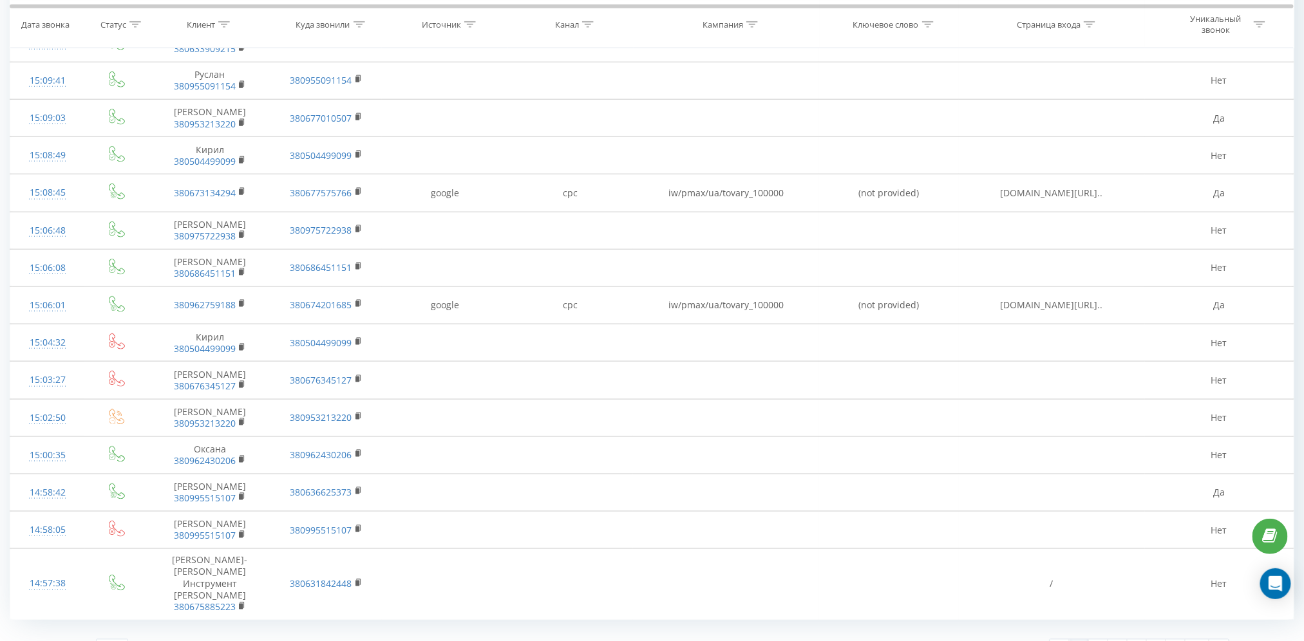
scroll to position [568, 0]
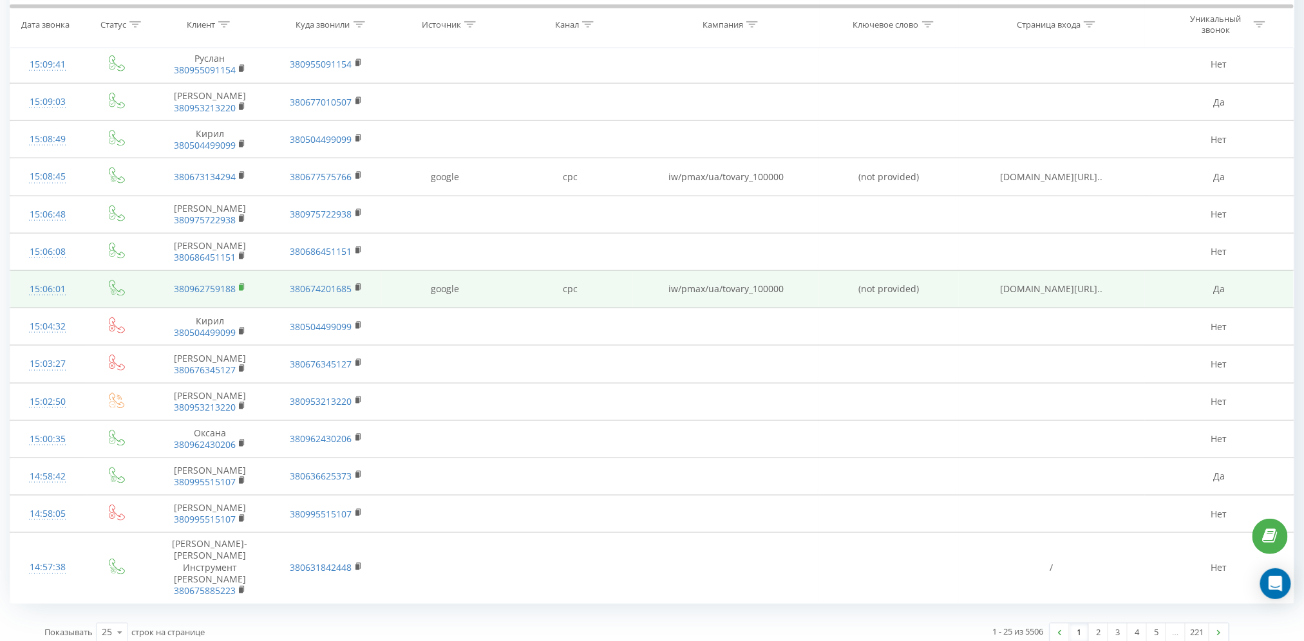
click at [240, 291] on rect at bounding box center [241, 288] width 4 height 6
click at [241, 287] on rect at bounding box center [241, 288] width 4 height 6
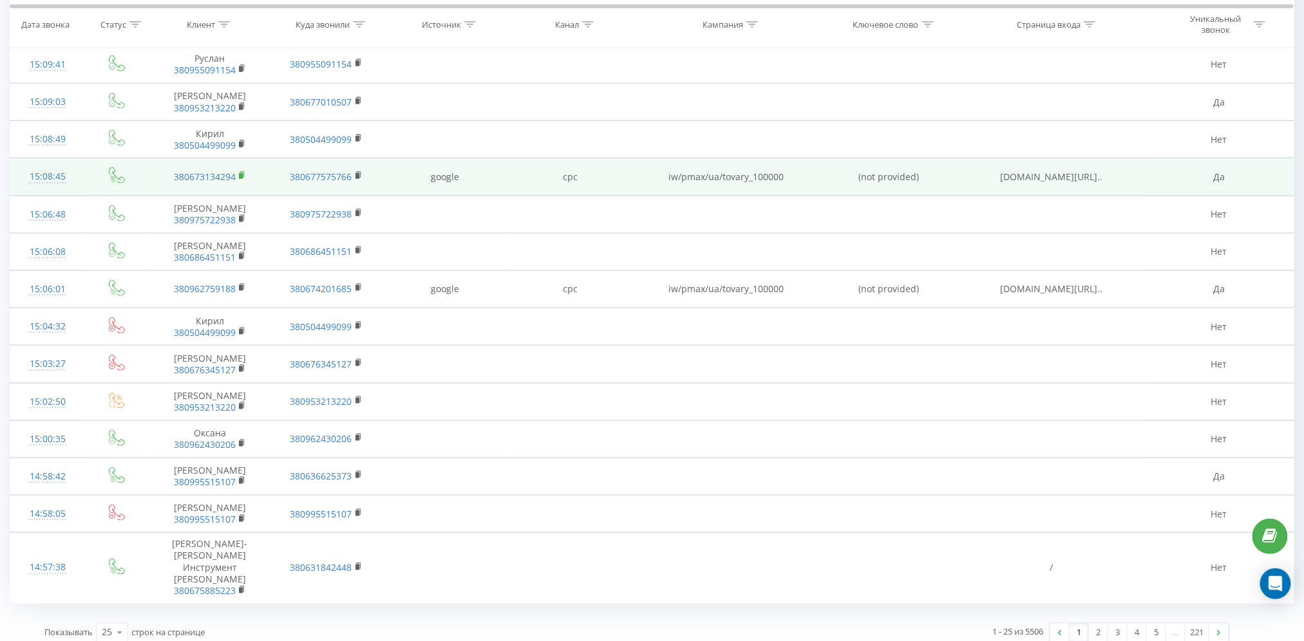
click at [243, 173] on icon at bounding box center [242, 175] width 7 height 9
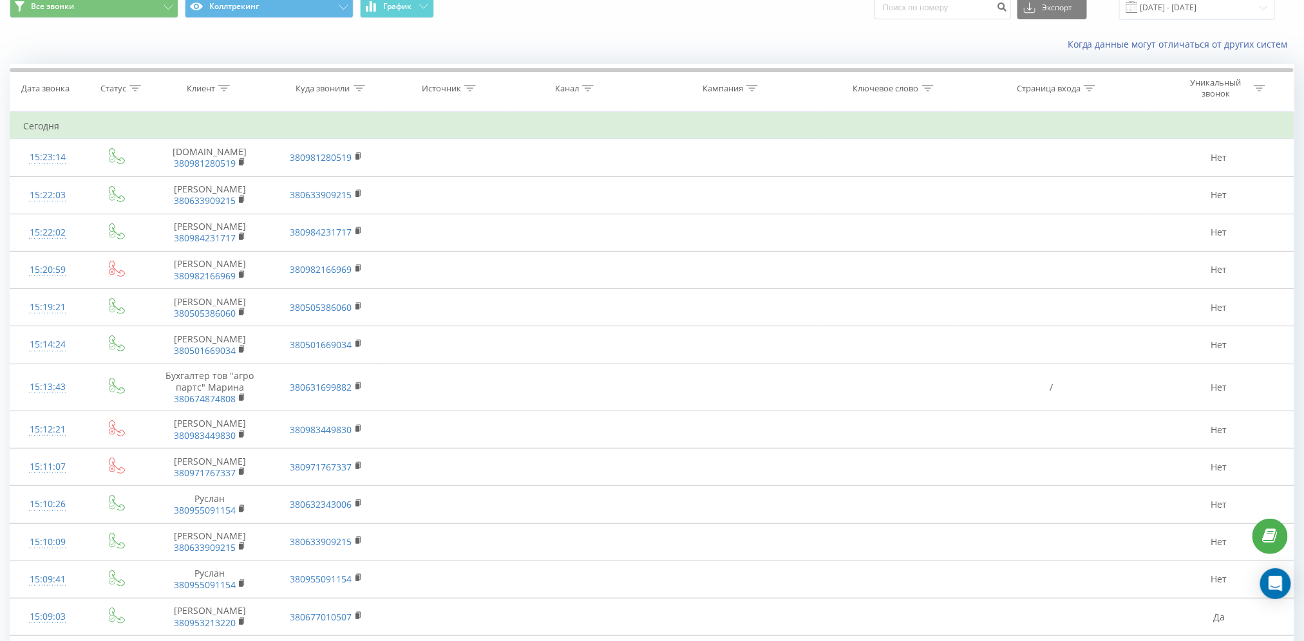
scroll to position [0, 0]
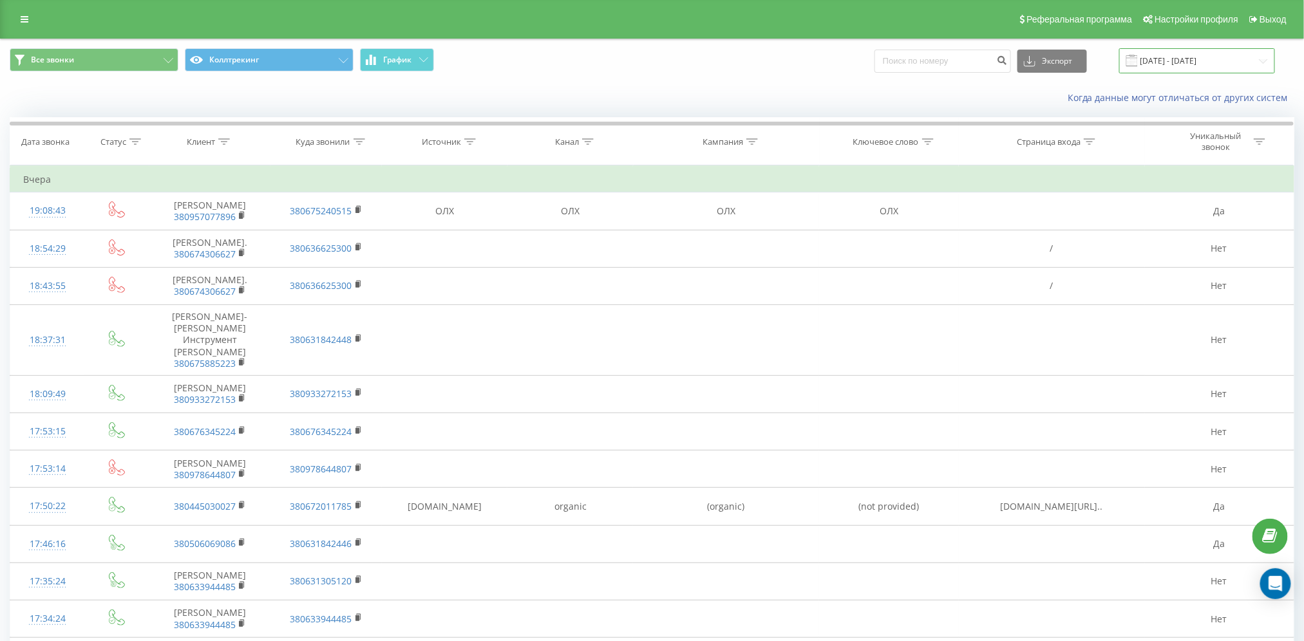
click at [1215, 68] on input "[DATE] - [DATE]" at bounding box center [1197, 60] width 156 height 25
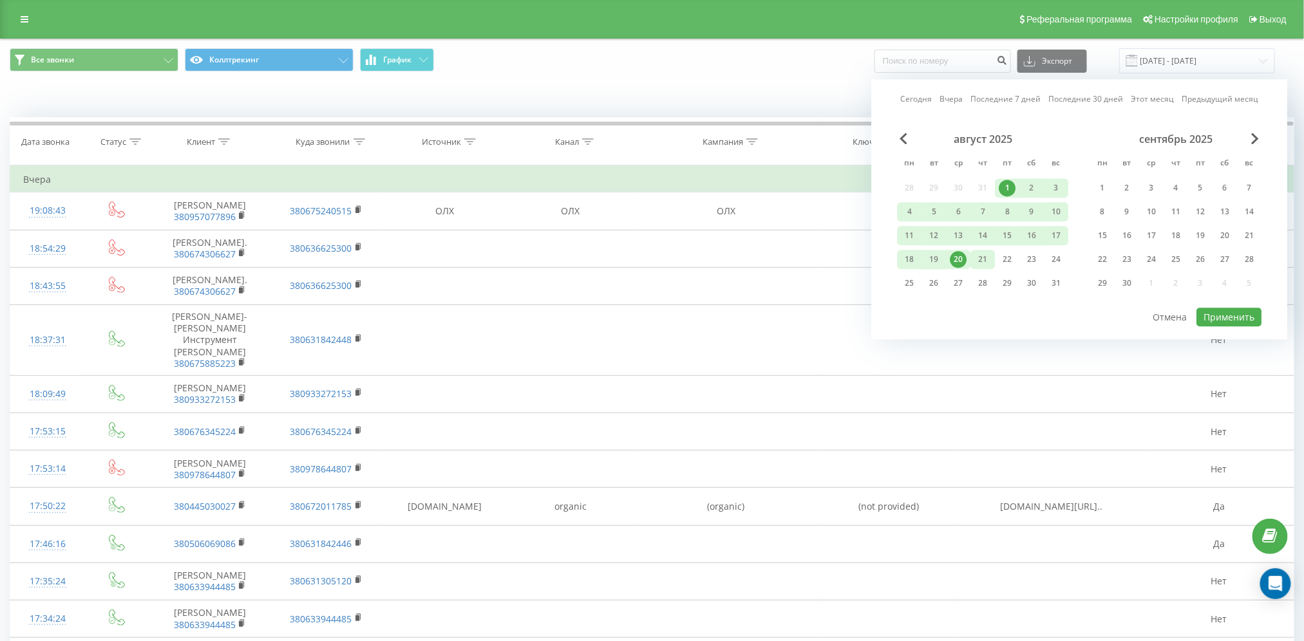
click at [982, 256] on div "21" at bounding box center [982, 259] width 17 height 17
click at [1008, 180] on div "1" at bounding box center [1006, 188] width 17 height 17
click at [1242, 313] on button "Применить" at bounding box center [1228, 317] width 65 height 19
type input "[DATE] - [DATE]"
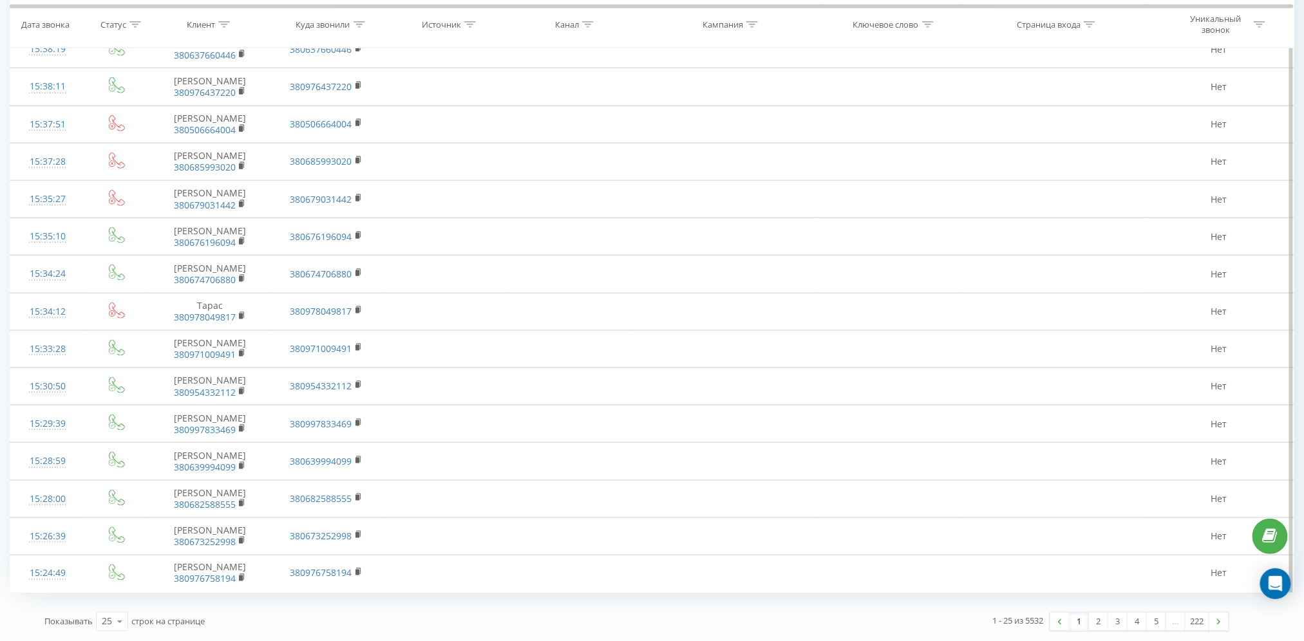
scroll to position [547, 0]
click at [1100, 622] on link "2" at bounding box center [1098, 622] width 19 height 18
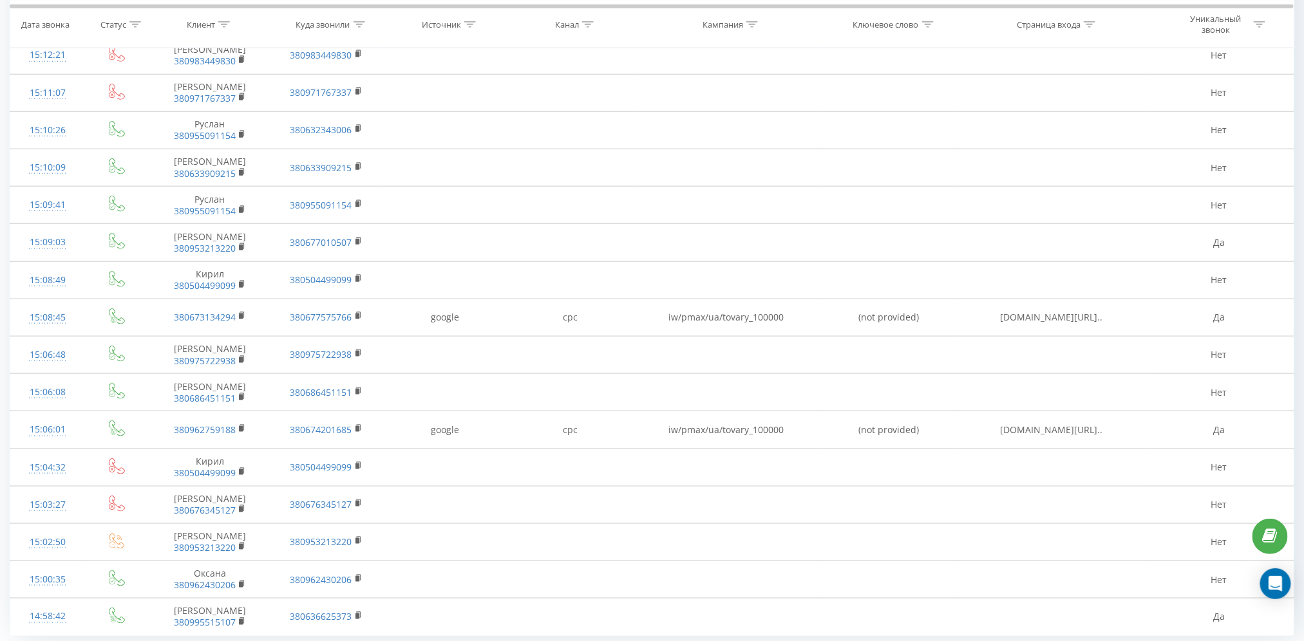
scroll to position [557, 0]
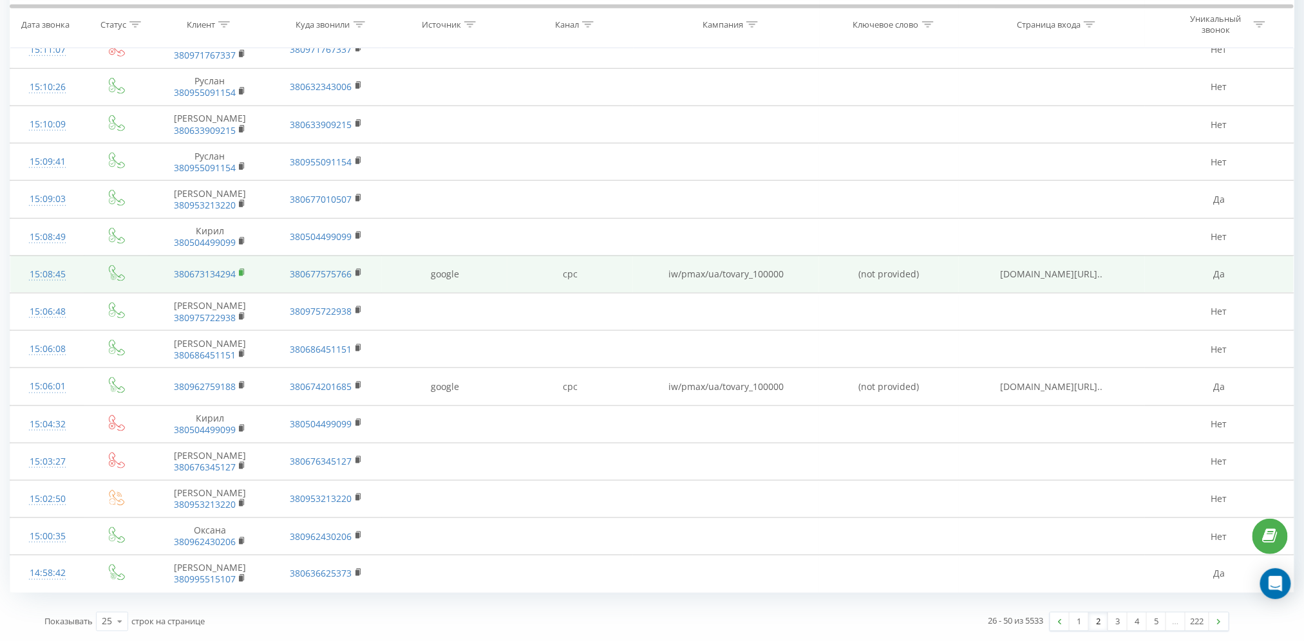
click at [243, 269] on icon at bounding box center [242, 272] width 5 height 6
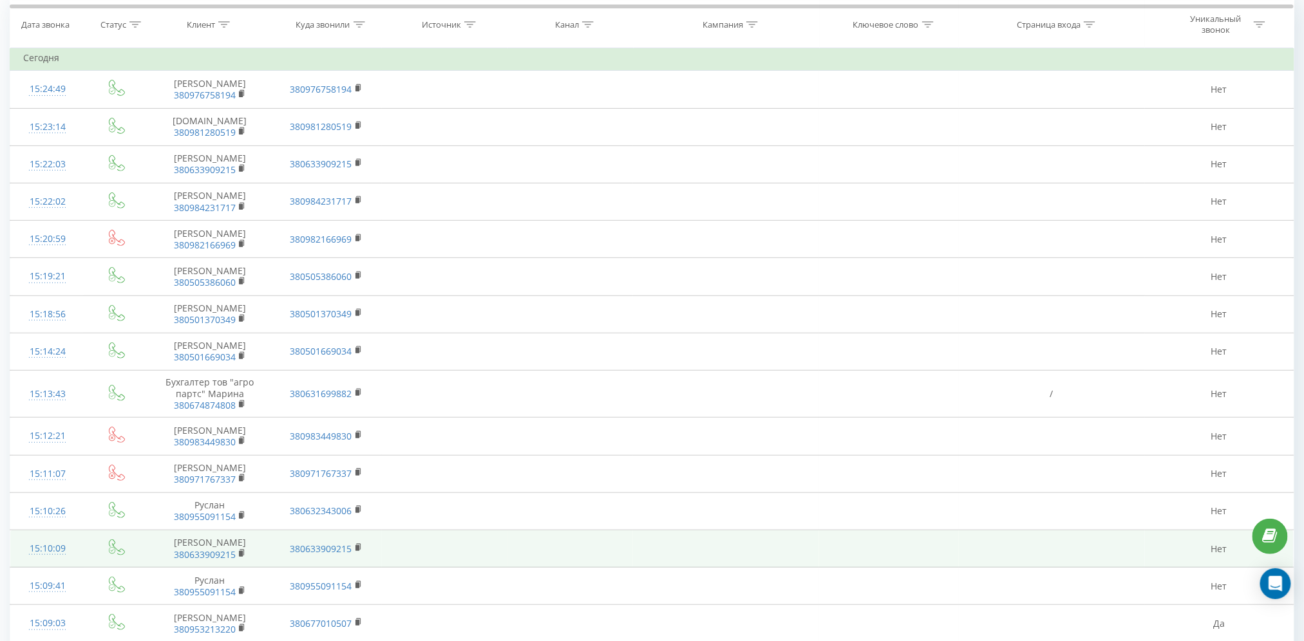
scroll to position [0, 0]
